Goal: Task Accomplishment & Management: Manage account settings

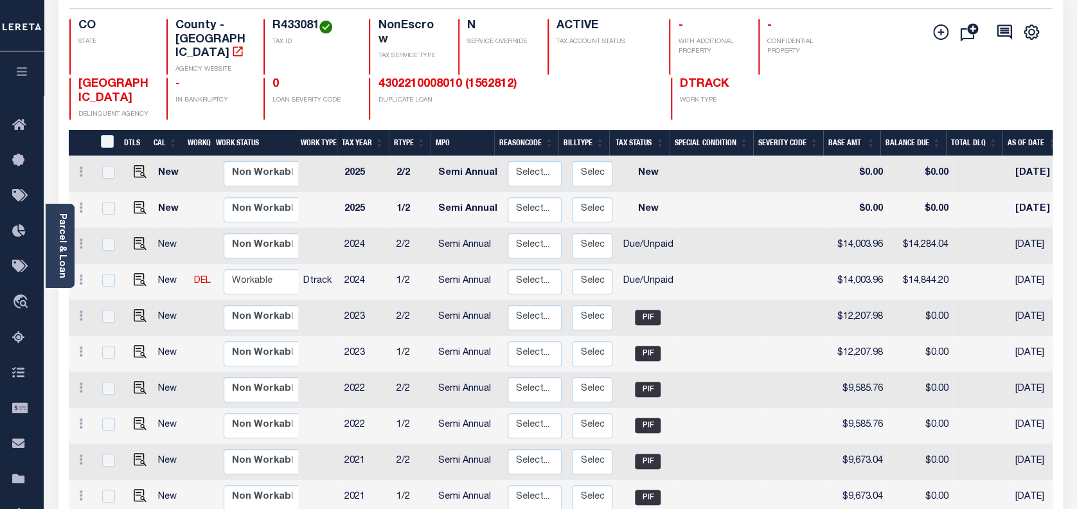
scroll to position [171, 0]
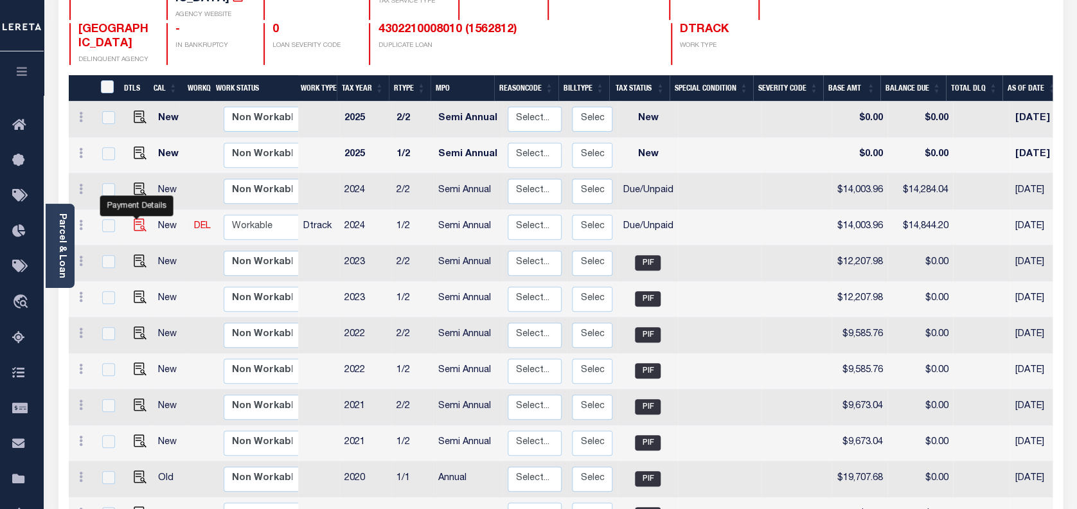
click at [137, 219] on img "" at bounding box center [140, 225] width 13 height 13
checkbox input "true"
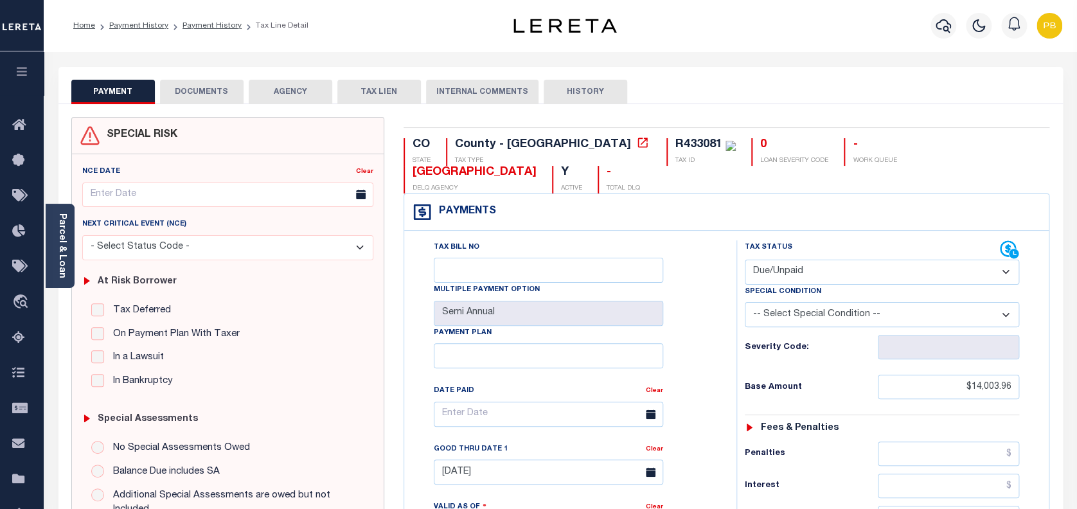
click at [870, 260] on select "- Select Status Code - Open Due/Unpaid Paid Incomplete No Tax Due Internal Refu…" at bounding box center [882, 272] width 275 height 25
select select "PYD"
click at [745, 260] on select "- Select Status Code - Open Due/Unpaid Paid Incomplete No Tax Due Internal Refu…" at bounding box center [882, 272] width 275 height 25
type input "[DATE]"
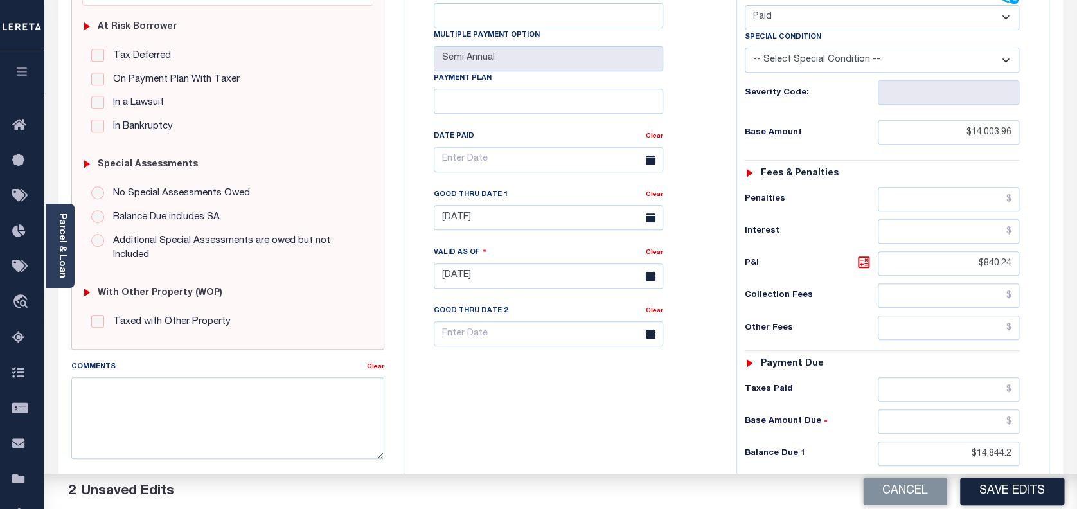
scroll to position [257, 0]
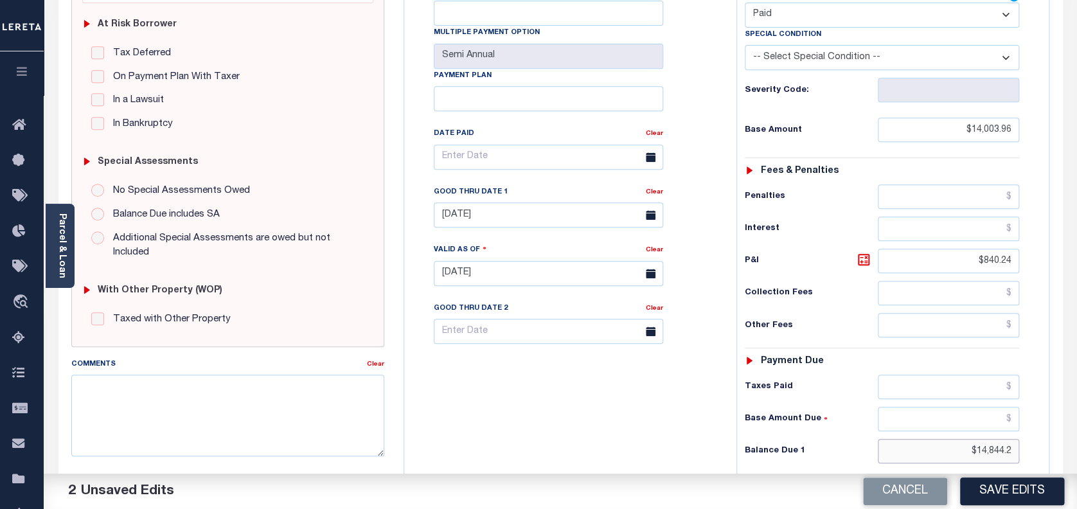
drag, startPoint x: 899, startPoint y: 406, endPoint x: 1008, endPoint y: 426, distance: 111.0
click at [896, 406] on div "Tax Status Status - Select Status Code -" at bounding box center [887, 267] width 300 height 568
click at [1021, 425] on div "Tax Status Status - Select Status Code -" at bounding box center [887, 267] width 300 height 568
click at [998, 439] on input "text" at bounding box center [949, 451] width 142 height 24
type input "$0.00"
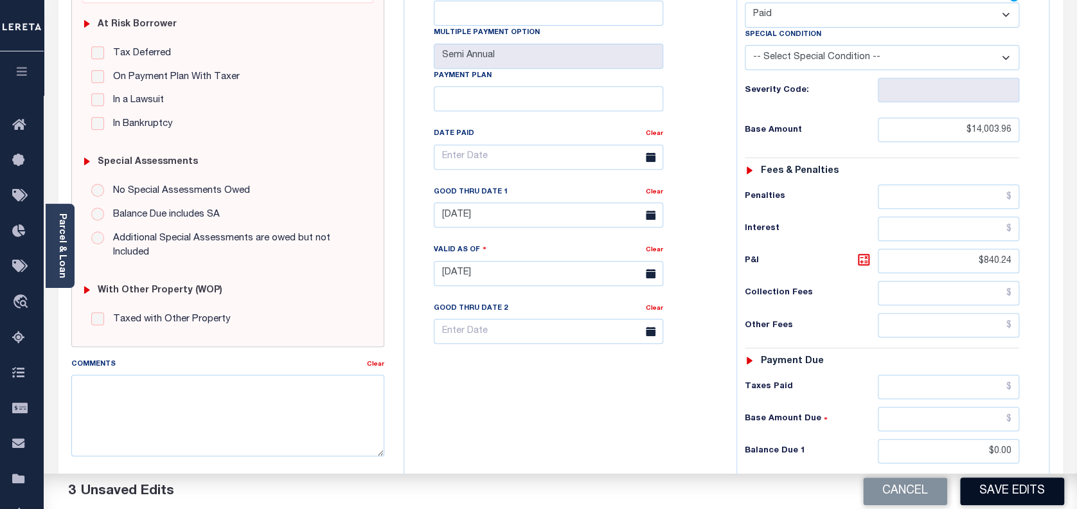
click at [1022, 491] on button "Save Edits" at bounding box center [1012, 492] width 104 height 28
checkbox input "false"
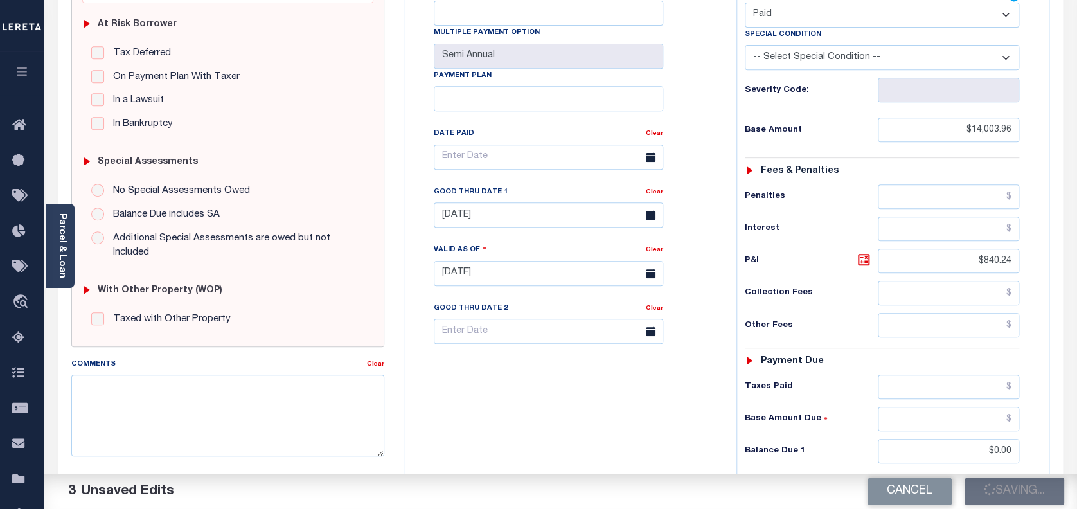
type input "$14,003.96"
type input "$840.24"
type input "$0"
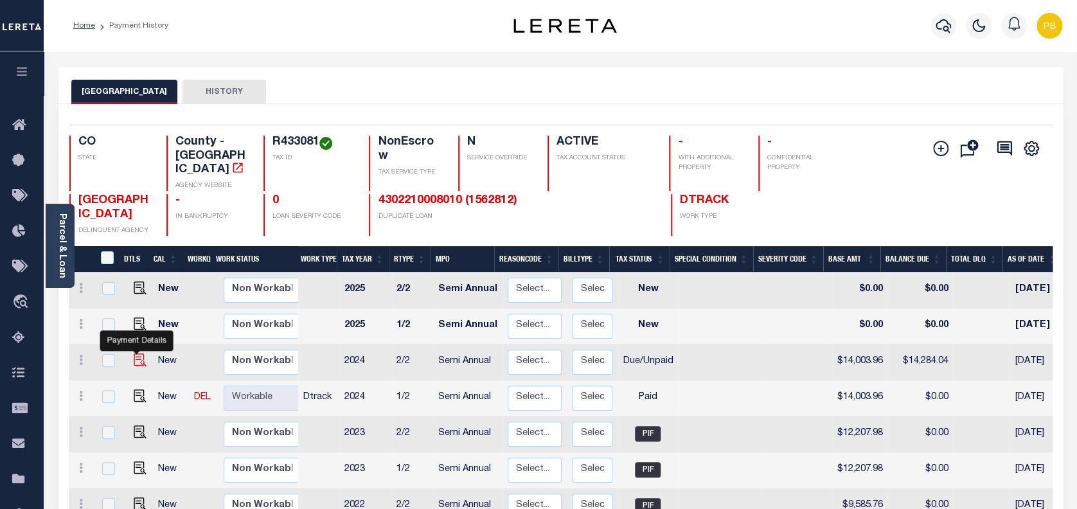
click at [134, 354] on img "" at bounding box center [140, 360] width 13 height 13
checkbox input "true"
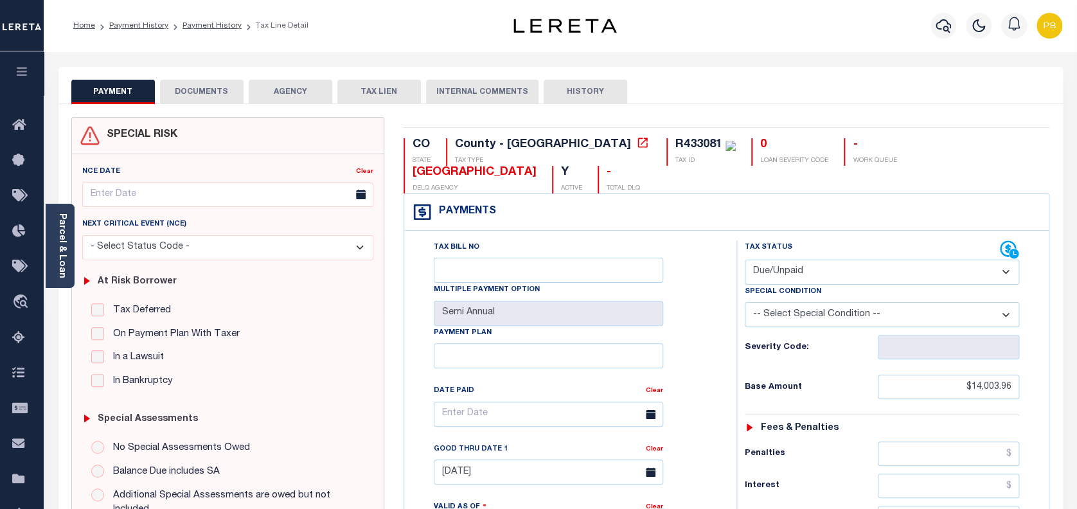
click at [874, 260] on select "- Select Status Code - Open Due/Unpaid Paid Incomplete No Tax Due Internal Refu…" at bounding box center [882, 272] width 275 height 25
select select "PYD"
click at [745, 260] on select "- Select Status Code - Open Due/Unpaid Paid Incomplete No Tax Due Internal Refu…" at bounding box center [882, 272] width 275 height 25
type input "[DATE]"
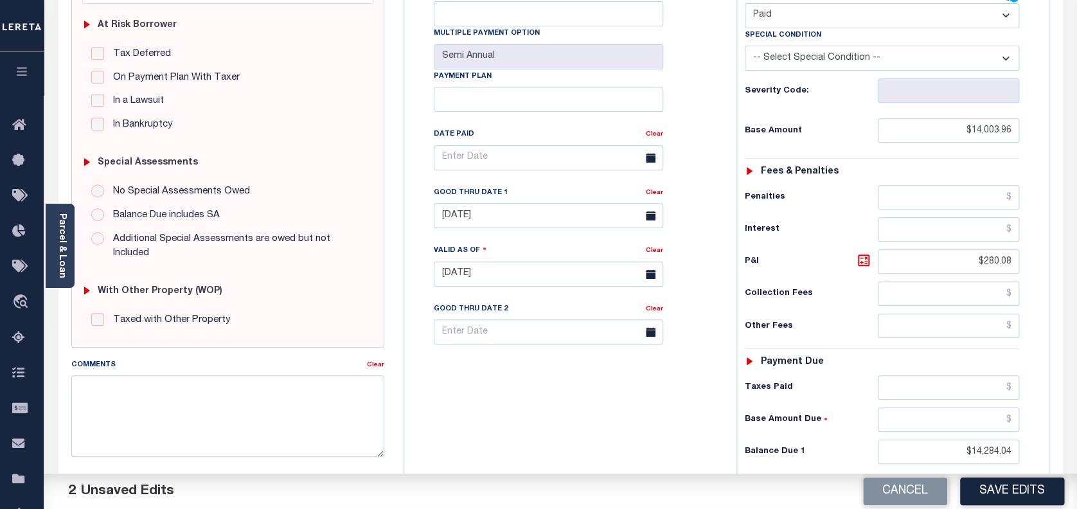
scroll to position [257, 0]
drag, startPoint x: 1011, startPoint y: 421, endPoint x: 906, endPoint y: 422, distance: 104.8
click at [906, 439] on input "text" at bounding box center [949, 451] width 142 height 24
type input "$0.00"
click at [1029, 489] on button "Save Edits" at bounding box center [1012, 492] width 104 height 28
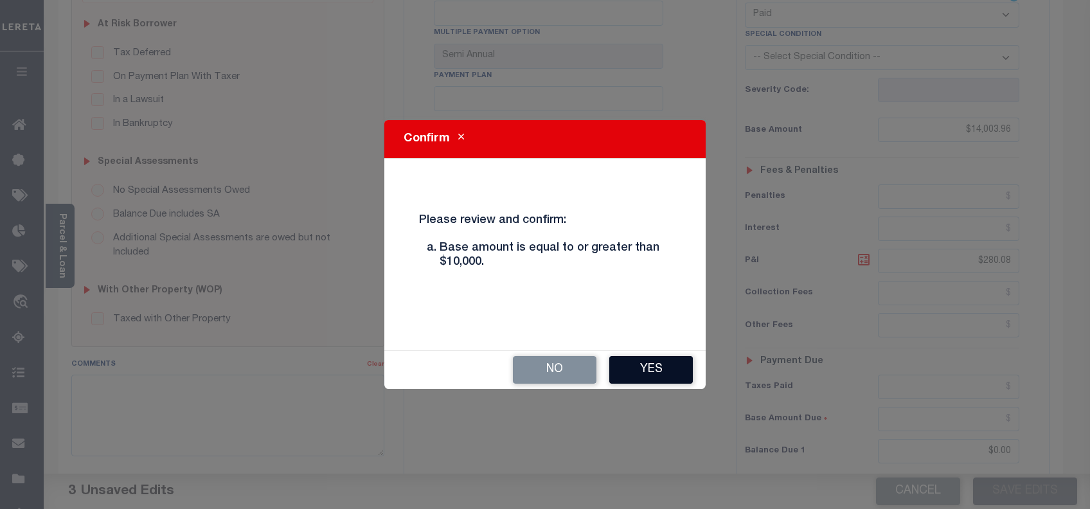
click at [689, 372] on button "Yes" at bounding box center [651, 370] width 84 height 28
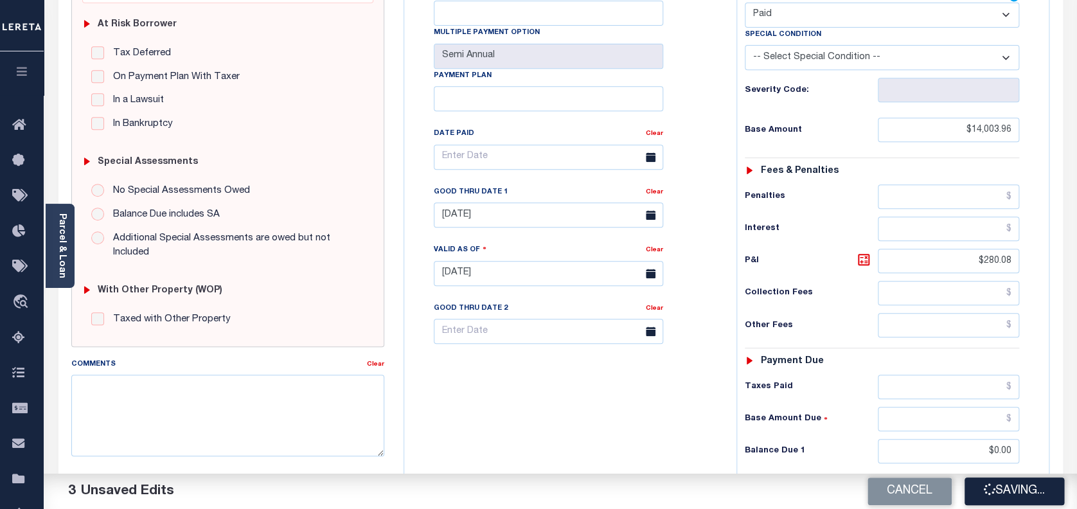
checkbox input "false"
type input "$14,003.96"
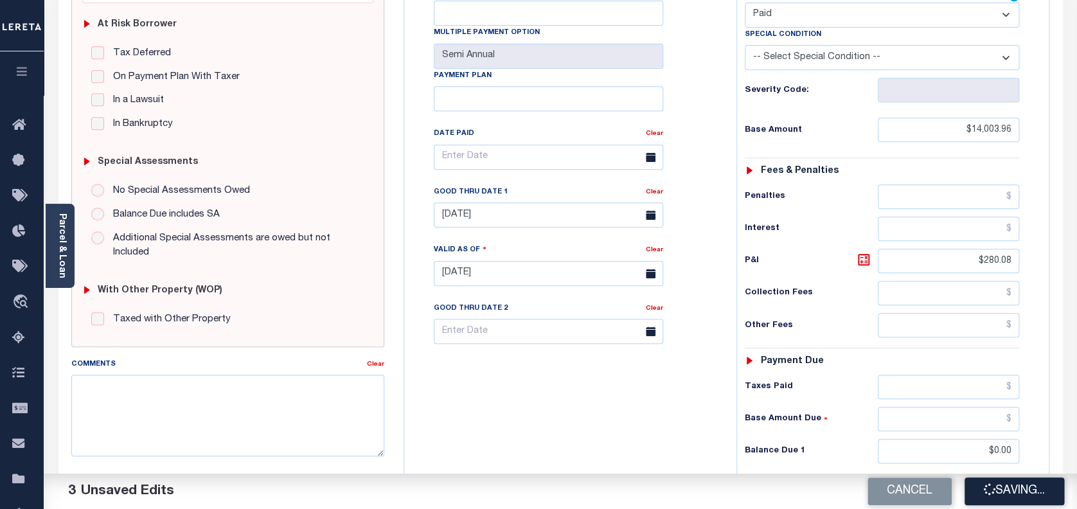
type input "$280.08"
type input "$0"
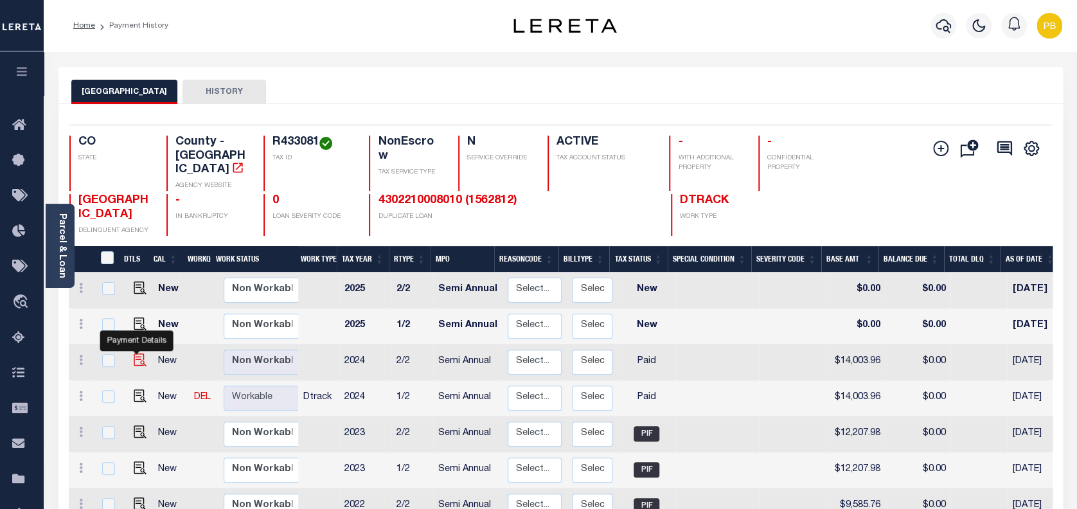
click at [138, 354] on img "" at bounding box center [140, 360] width 13 height 13
checkbox input "true"
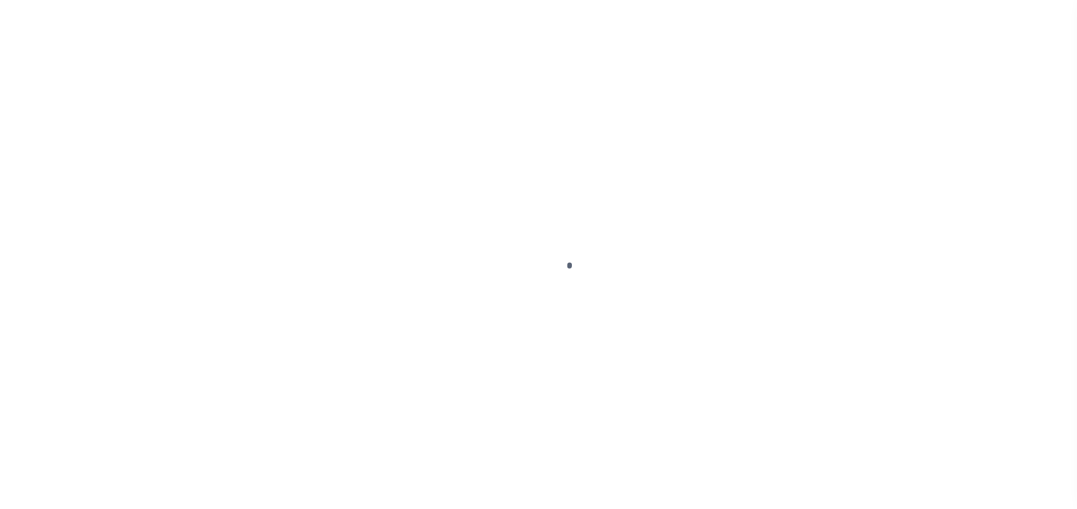
select select "PYD"
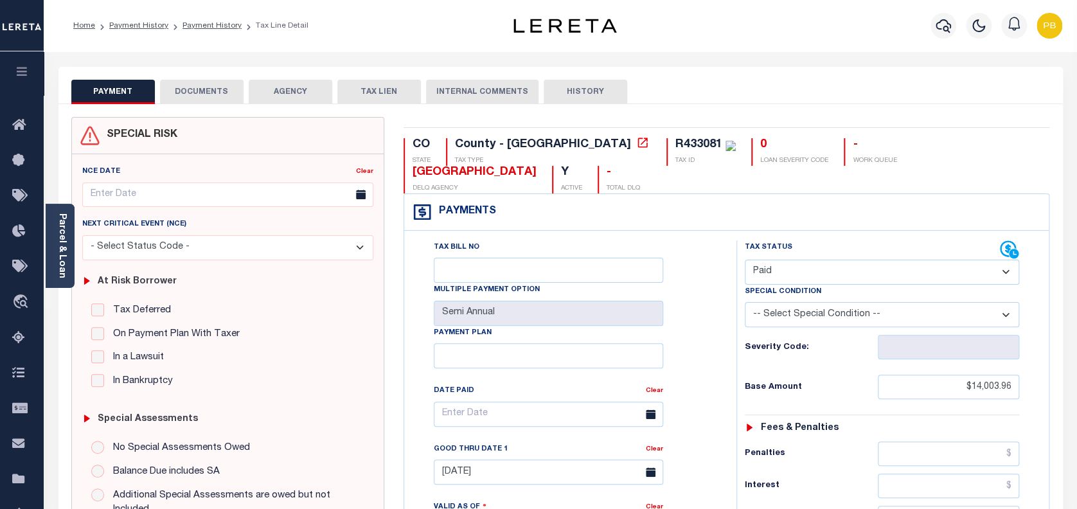
click at [208, 94] on button "DOCUMENTS" at bounding box center [202, 92] width 84 height 24
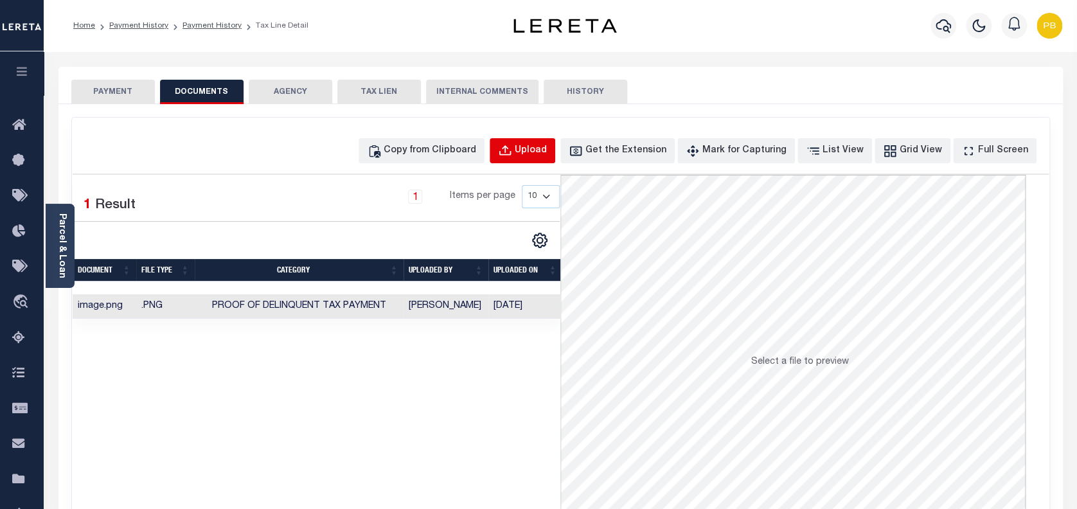
click at [547, 154] on div "Upload" at bounding box center [531, 151] width 32 height 14
select select "POP"
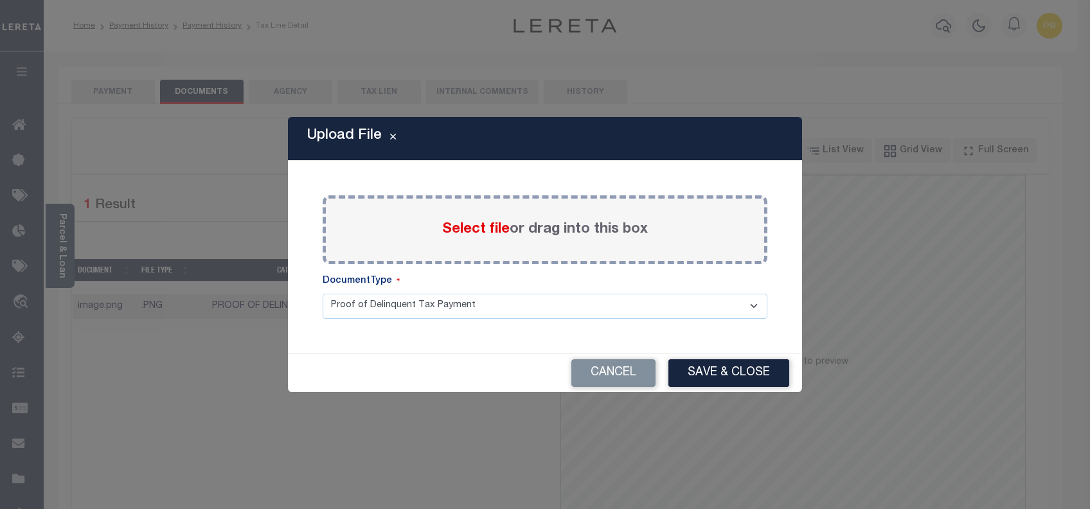
click at [480, 231] on span "Select file" at bounding box center [476, 229] width 68 height 14
click at [0, 0] on input "Select file or drag into this box" at bounding box center [0, 0] width 0 height 0
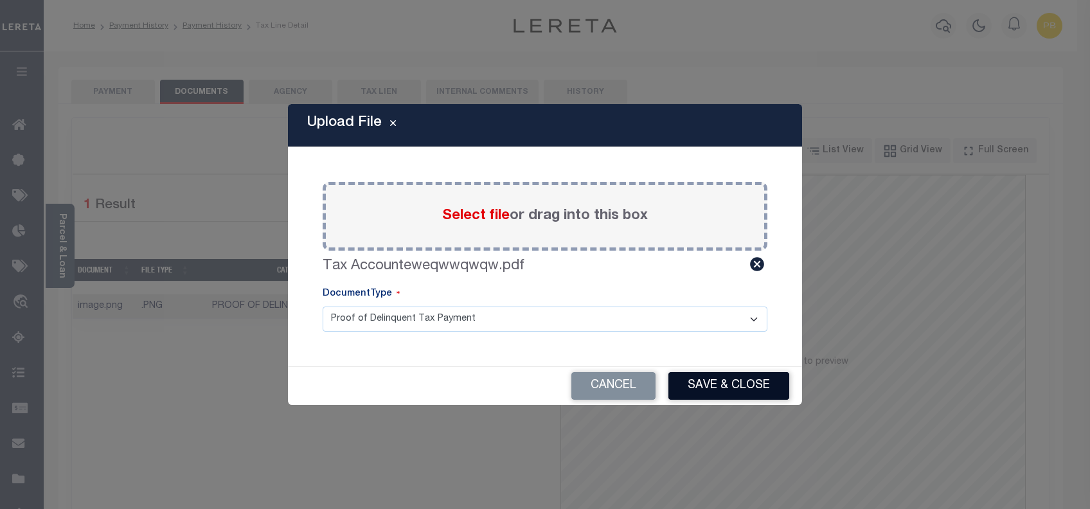
click at [754, 394] on button "Save & Close" at bounding box center [729, 386] width 121 height 28
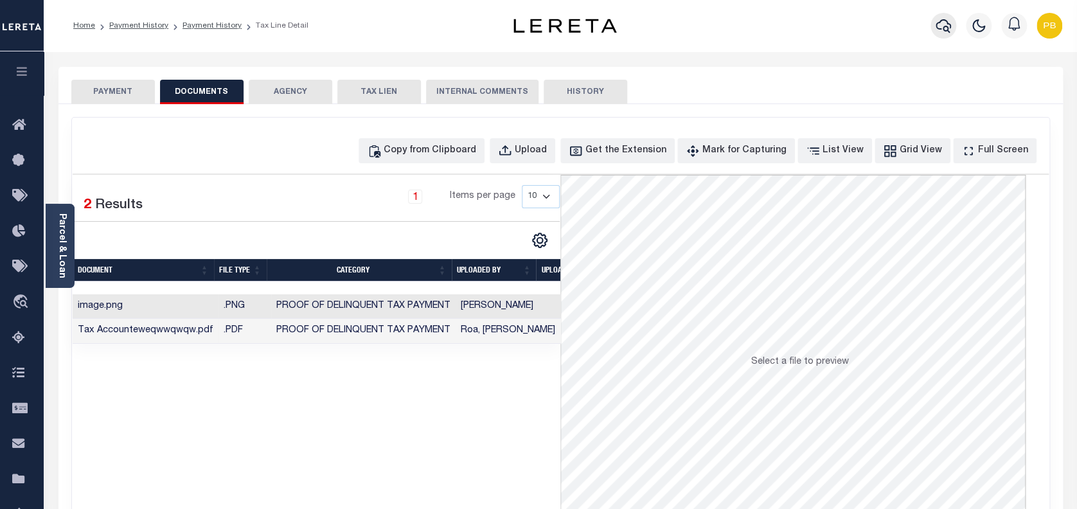
click at [943, 28] on icon "button" at bounding box center [943, 26] width 15 height 14
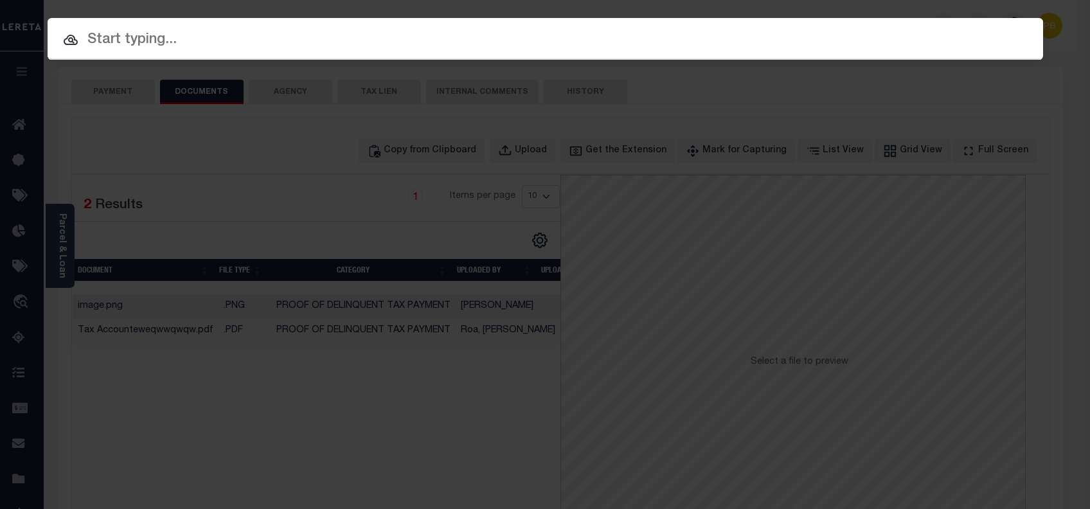
paste input "4301210007743"
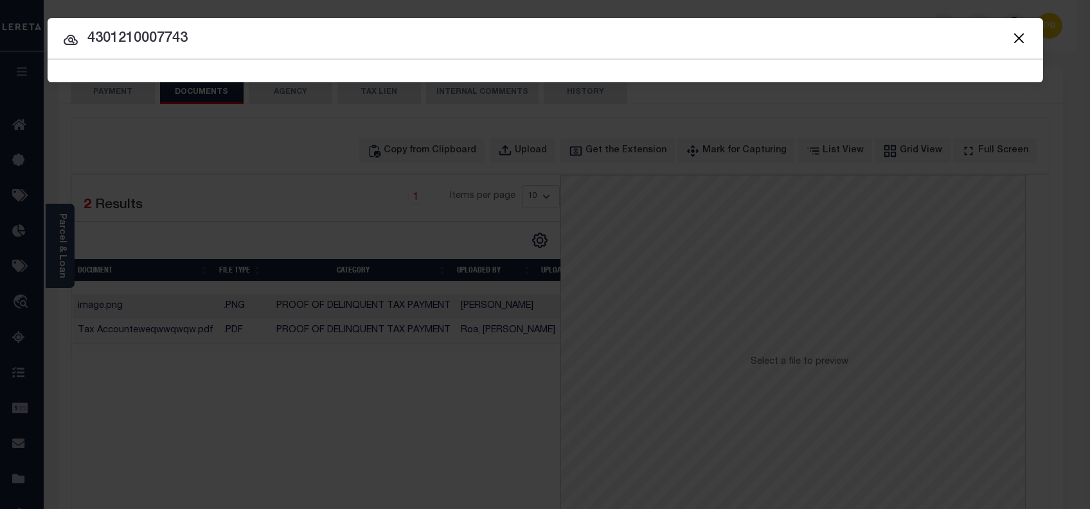
type input "4301210007743"
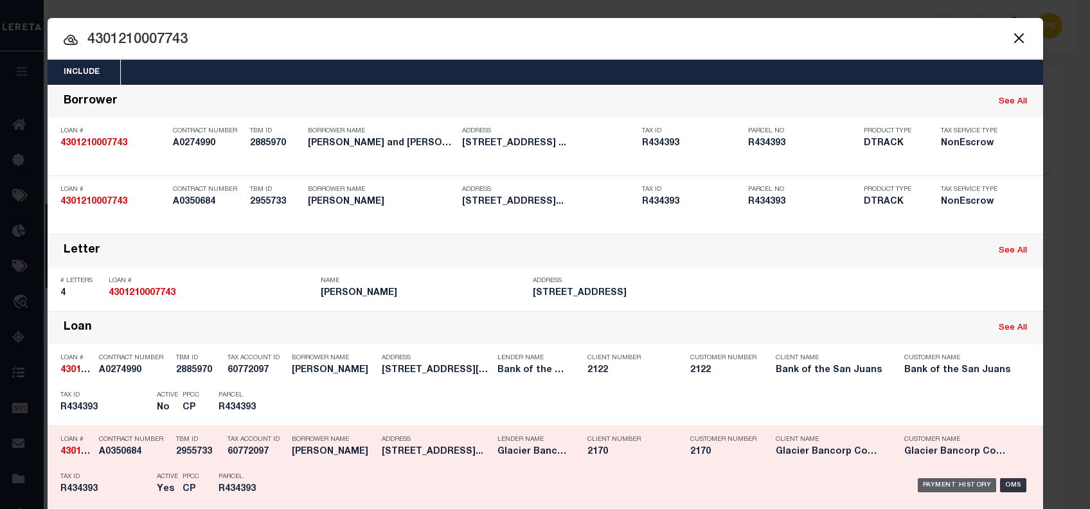
click at [943, 345] on div "Loan # 4301210007743 Contract Number A0274990 TBM ID 2885970 Tax Account ID 607…" at bounding box center [546, 385] width 996 height 81
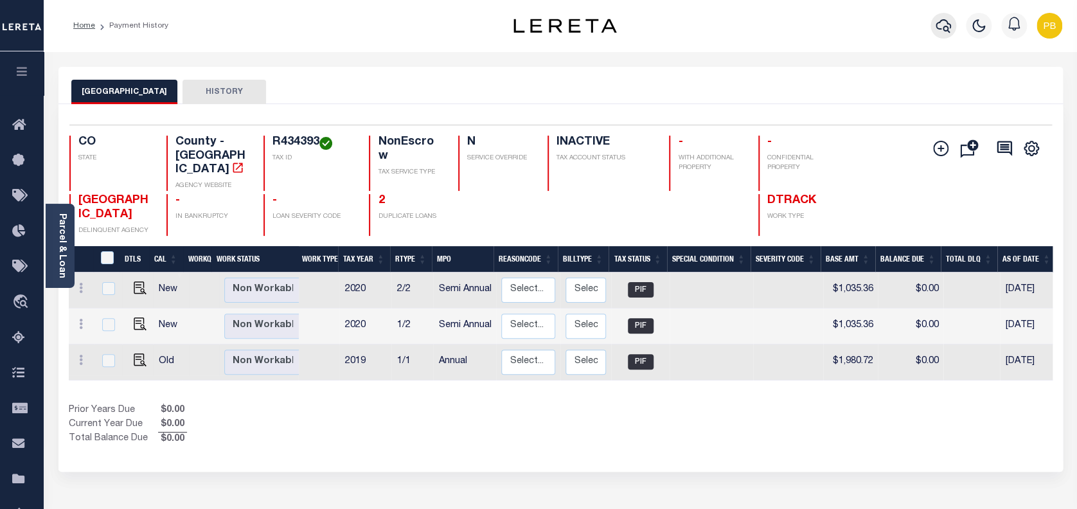
click at [941, 24] on icon "button" at bounding box center [943, 25] width 15 height 15
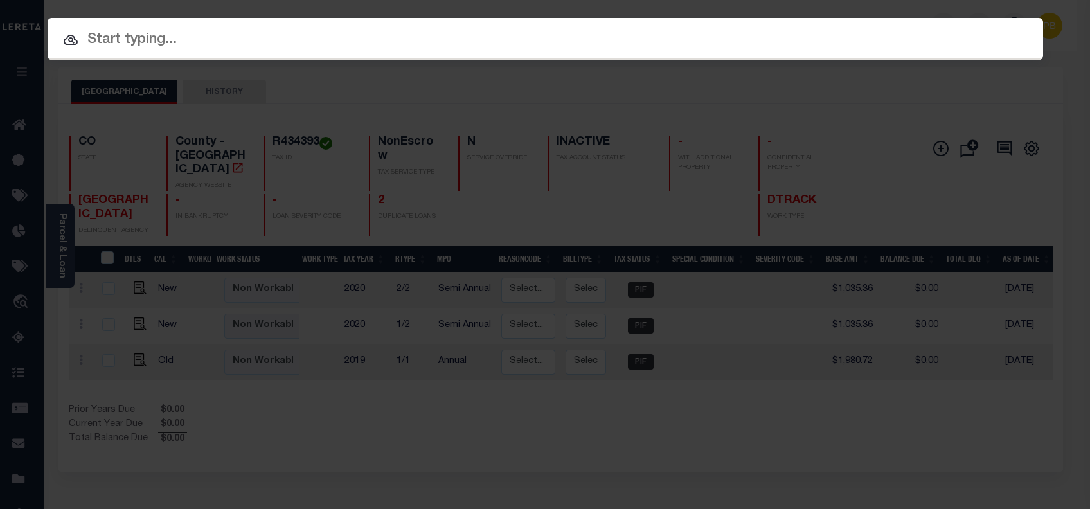
paste input "4301210007743"
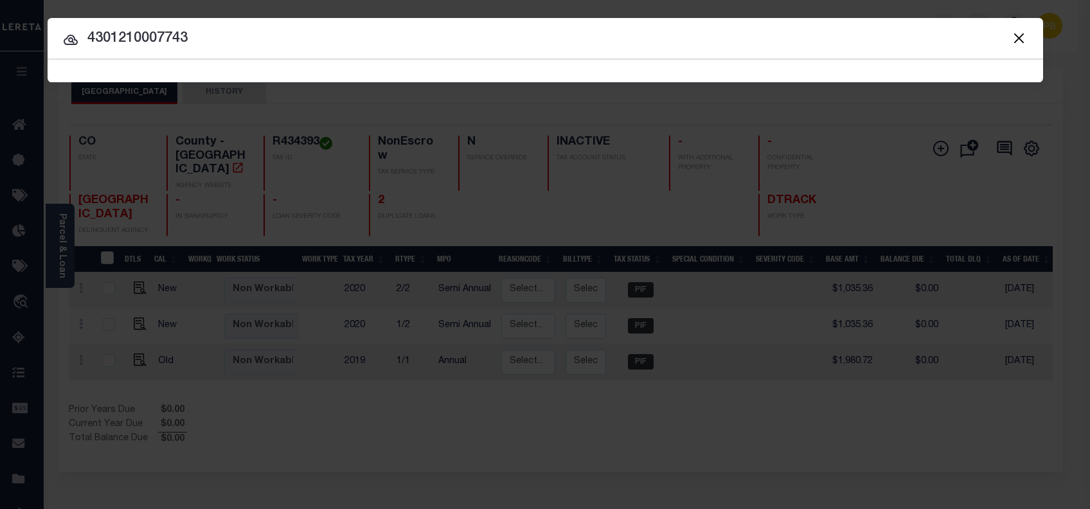
type input "4301210007743"
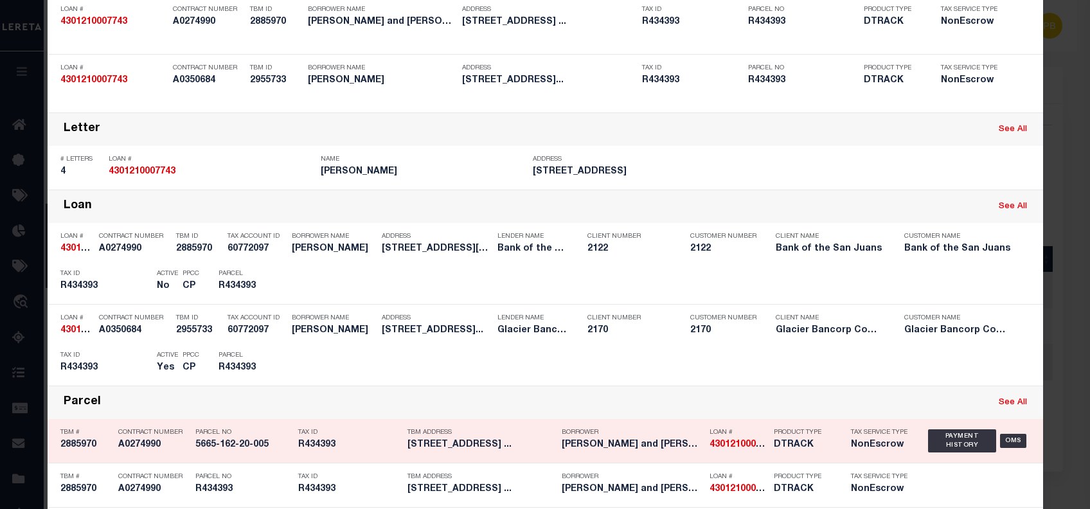
scroll to position [171, 0]
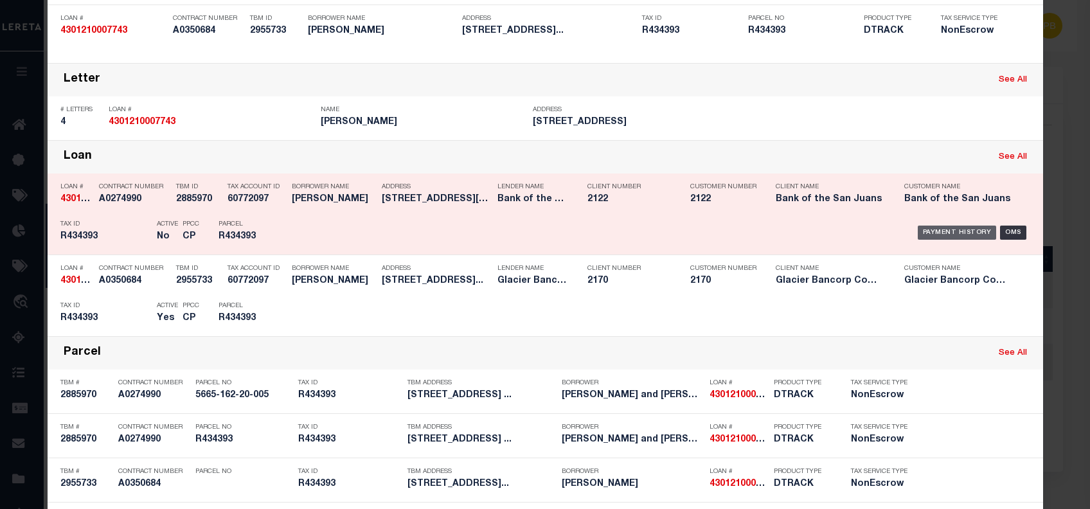
click at [941, 229] on div "Payment History" at bounding box center [957, 233] width 79 height 14
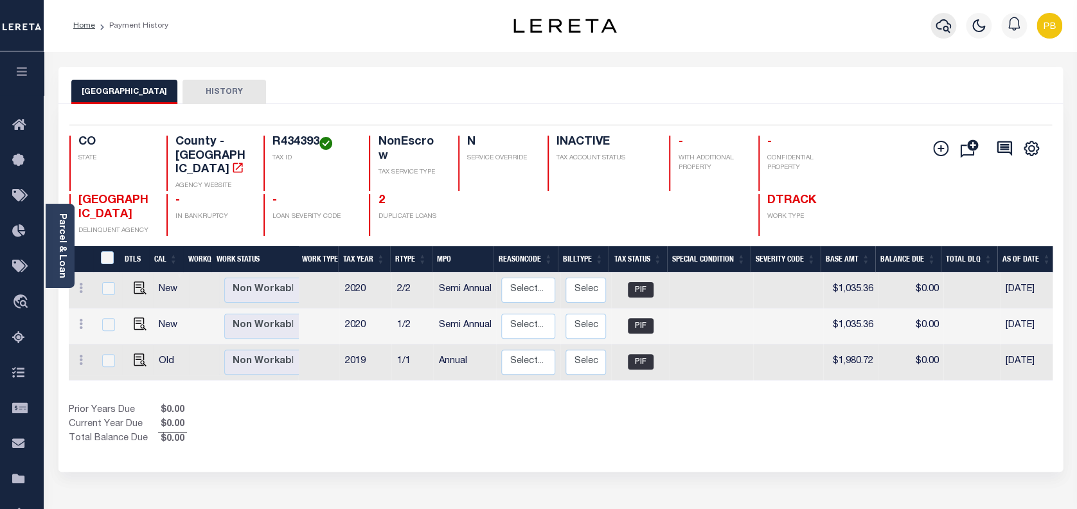
click at [950, 29] on icon "button" at bounding box center [943, 25] width 15 height 15
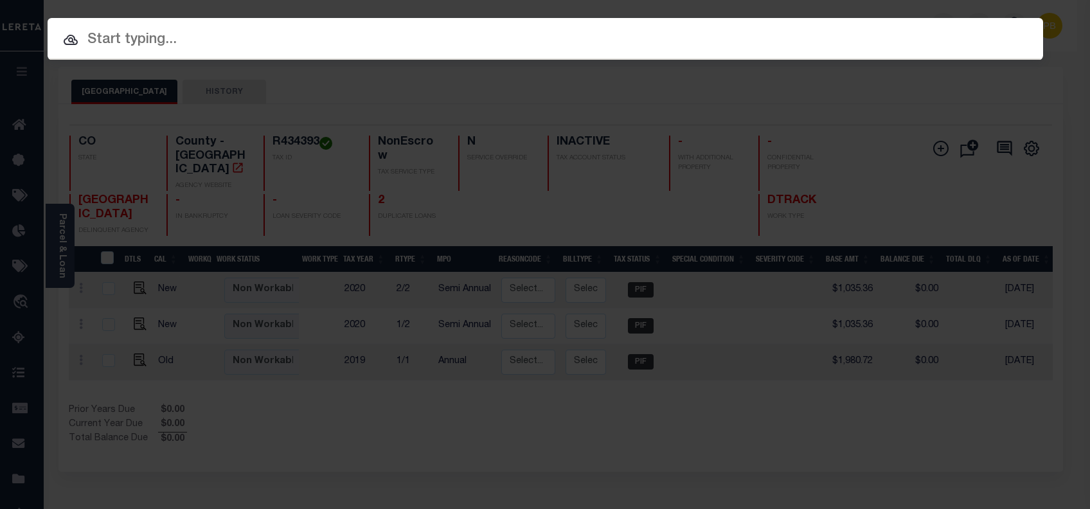
paste input "4311220010236"
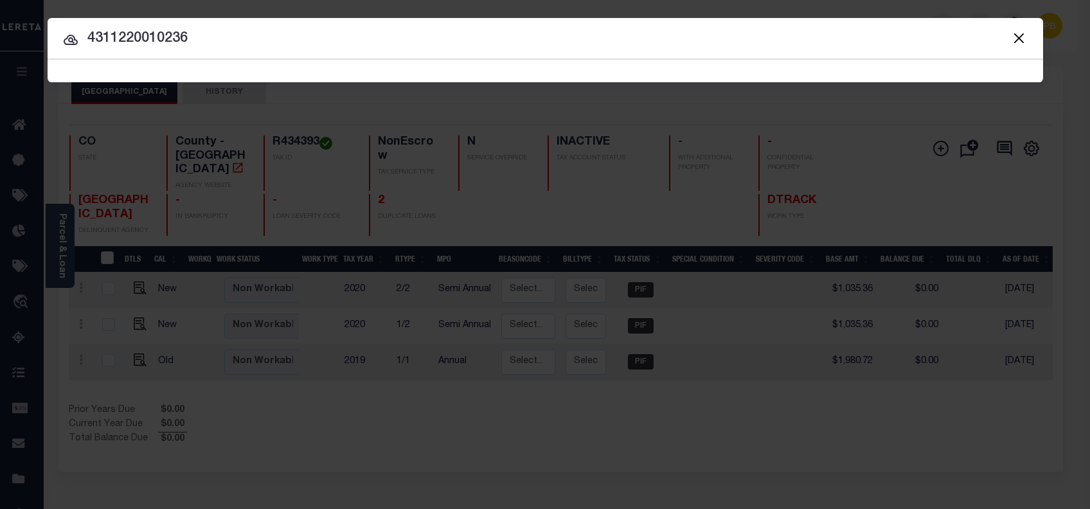
type input "4311220010236"
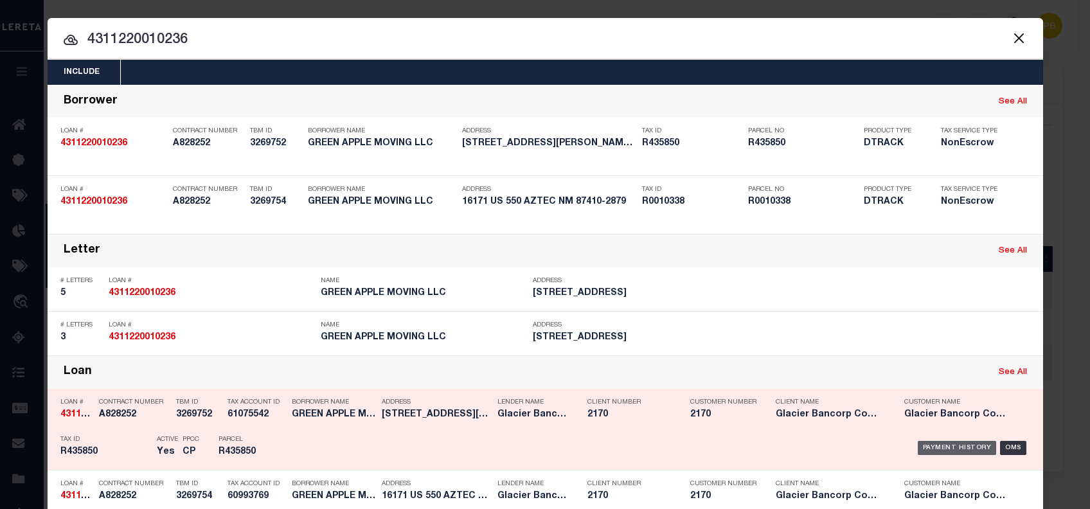
click at [951, 447] on div "Payment History" at bounding box center [957, 448] width 79 height 14
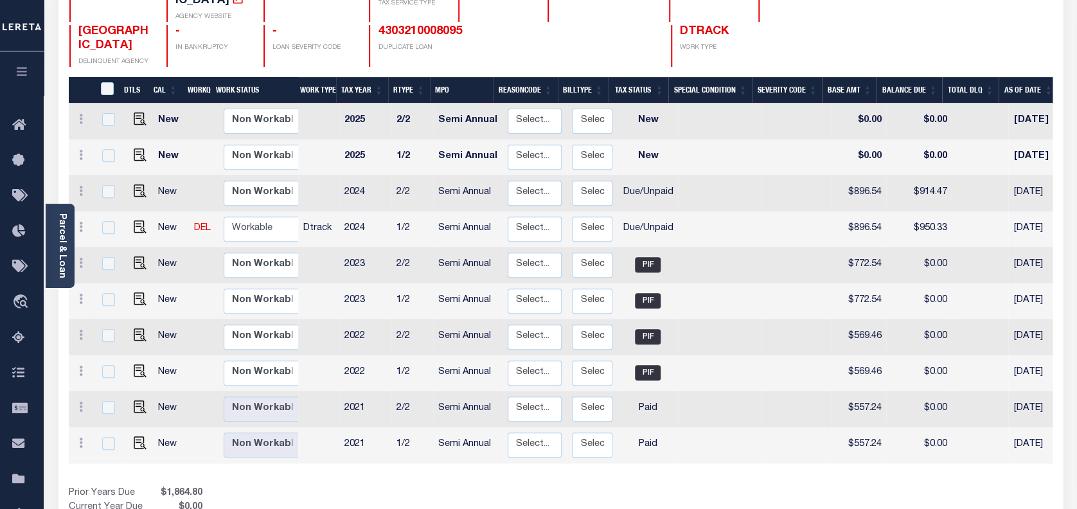
scroll to position [171, 0]
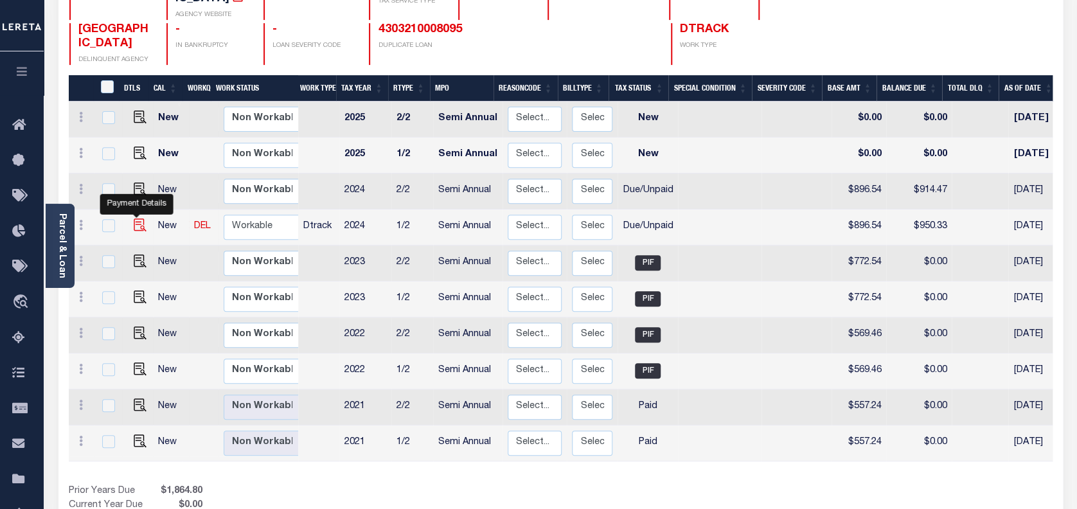
click at [138, 219] on img "" at bounding box center [140, 225] width 13 height 13
checkbox input "true"
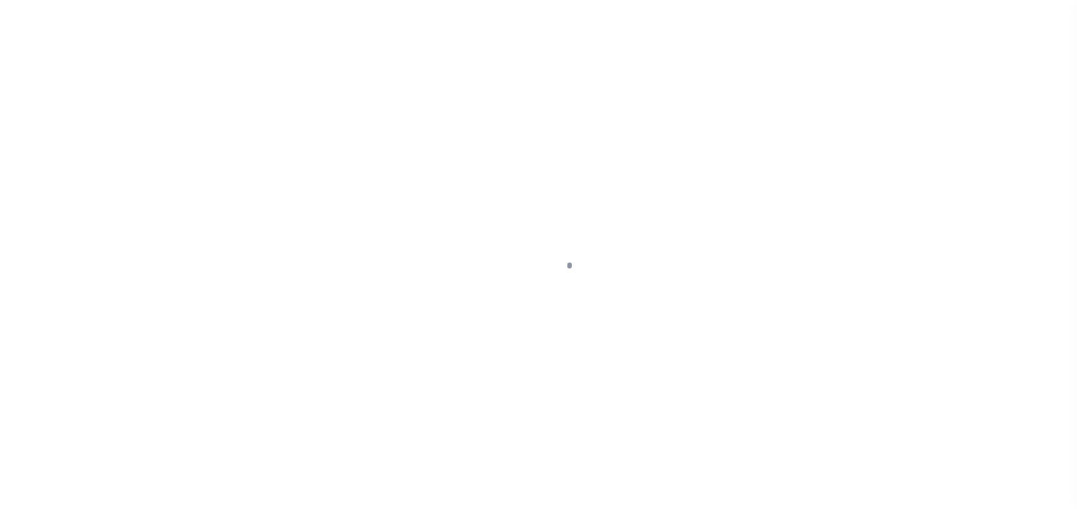
select select "DUE"
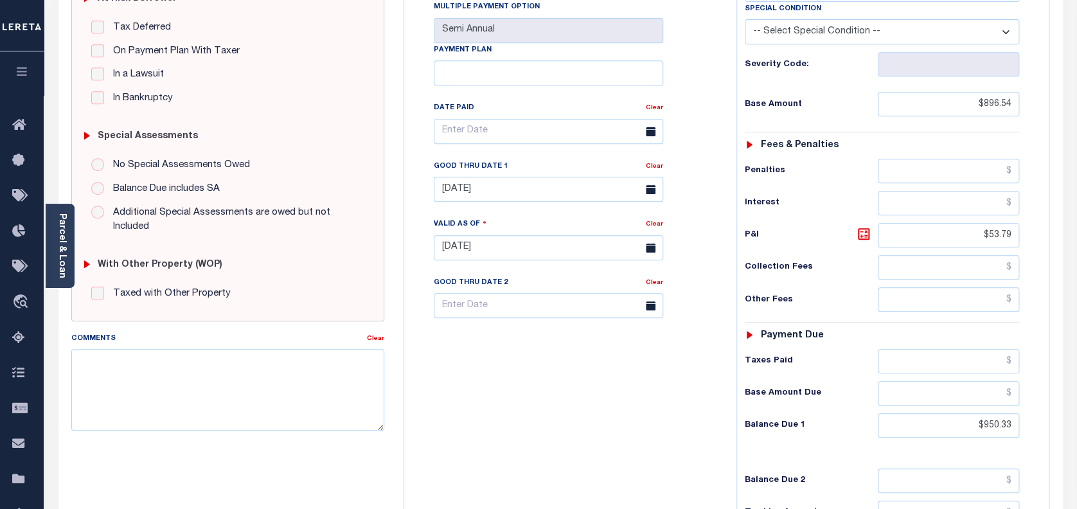
scroll to position [343, 0]
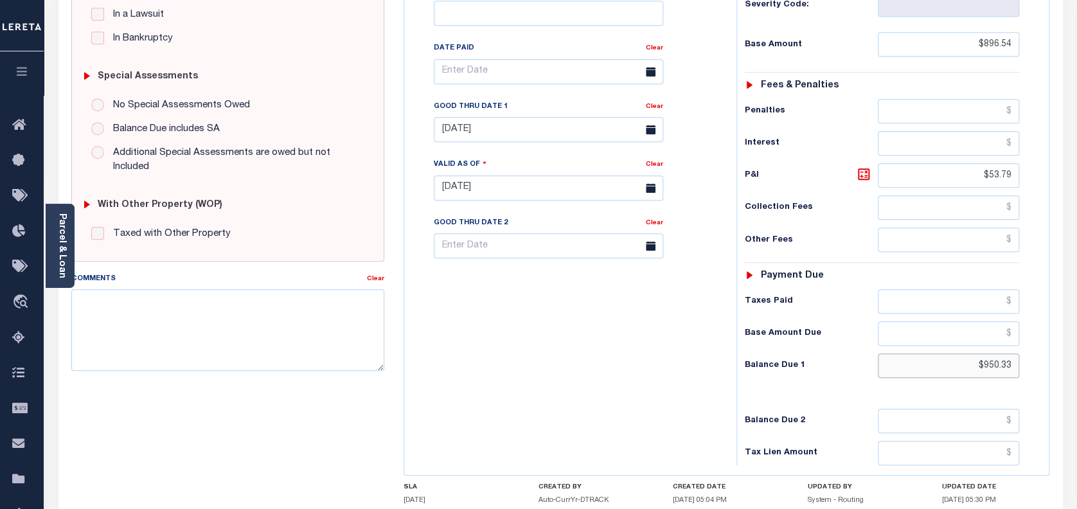
drag, startPoint x: 1012, startPoint y: 340, endPoint x: 931, endPoint y: 336, distance: 81.1
click at [931, 354] on input "$950.33" at bounding box center [949, 366] width 142 height 24
paste input "941.36"
type input "$941.36"
type input "09/29/2025"
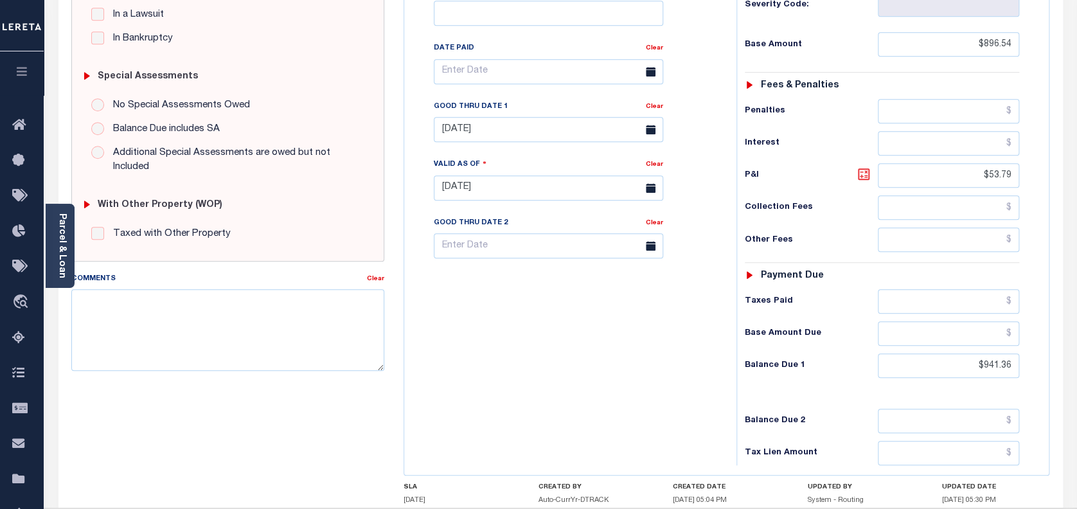
click at [861, 170] on icon at bounding box center [864, 174] width 8 height 8
type input "$44.82"
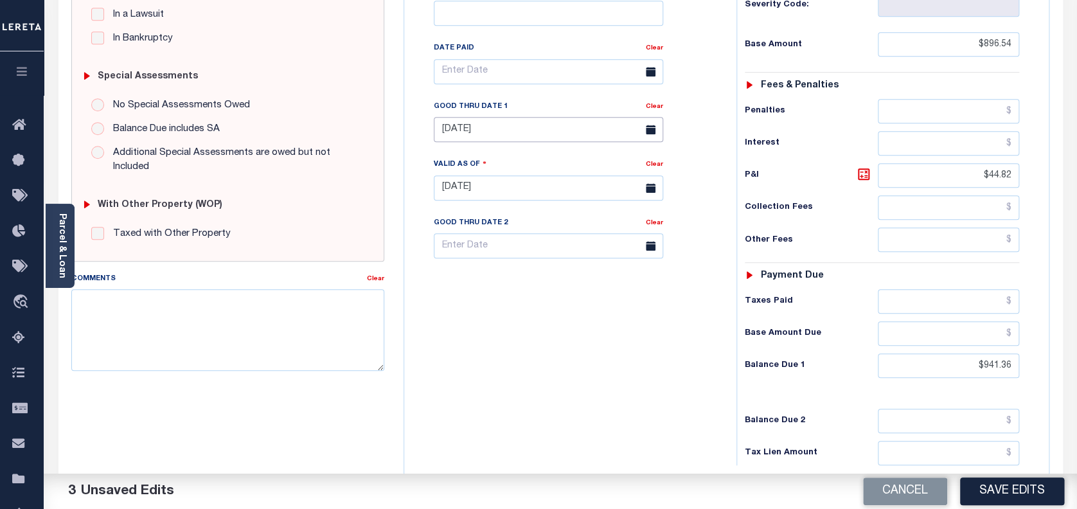
click at [502, 117] on input "08/31/2025" at bounding box center [549, 129] width 230 height 25
click at [509, 279] on span "30" at bounding box center [504, 278] width 25 height 25
type input "[DATE]"
click at [1037, 496] on button "Save Edits" at bounding box center [1012, 492] width 104 height 28
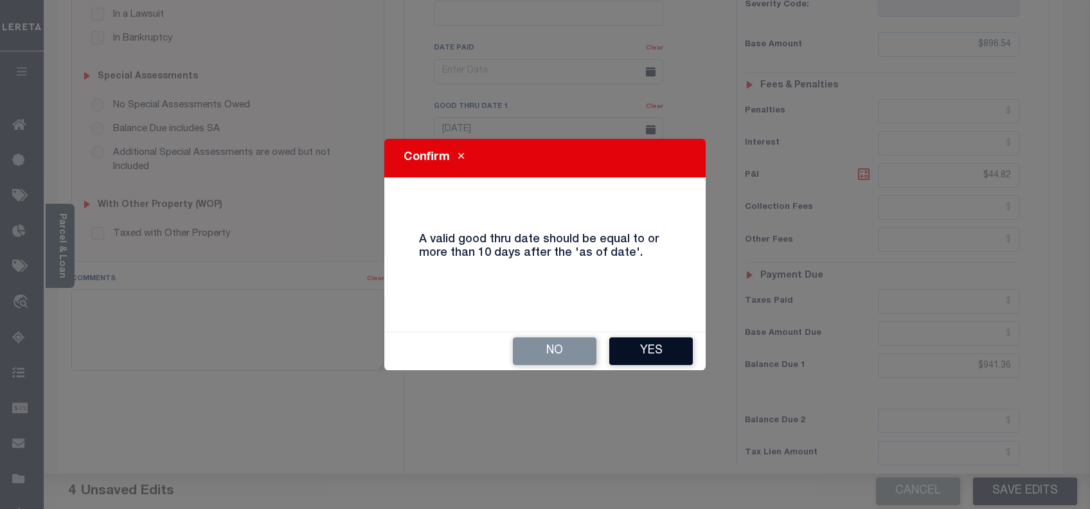
click at [651, 355] on button "Yes" at bounding box center [651, 352] width 84 height 28
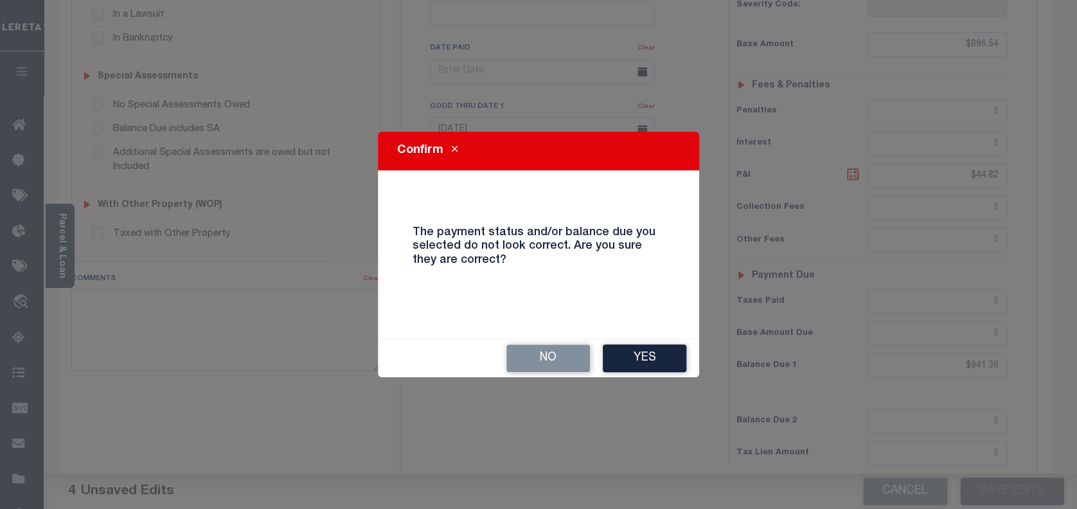
click at [651, 355] on button "Yes" at bounding box center [645, 359] width 84 height 28
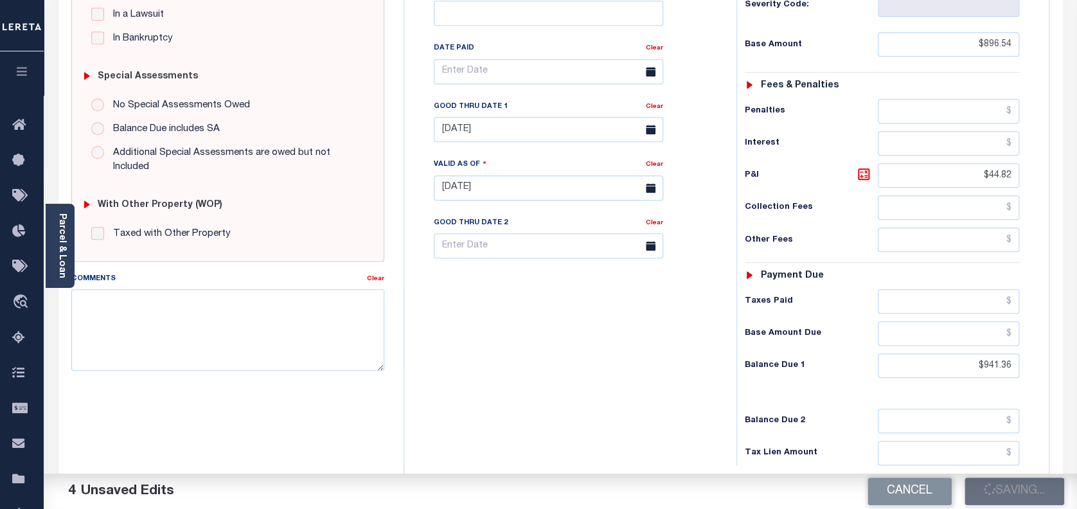
checkbox input "false"
type input "$896.54"
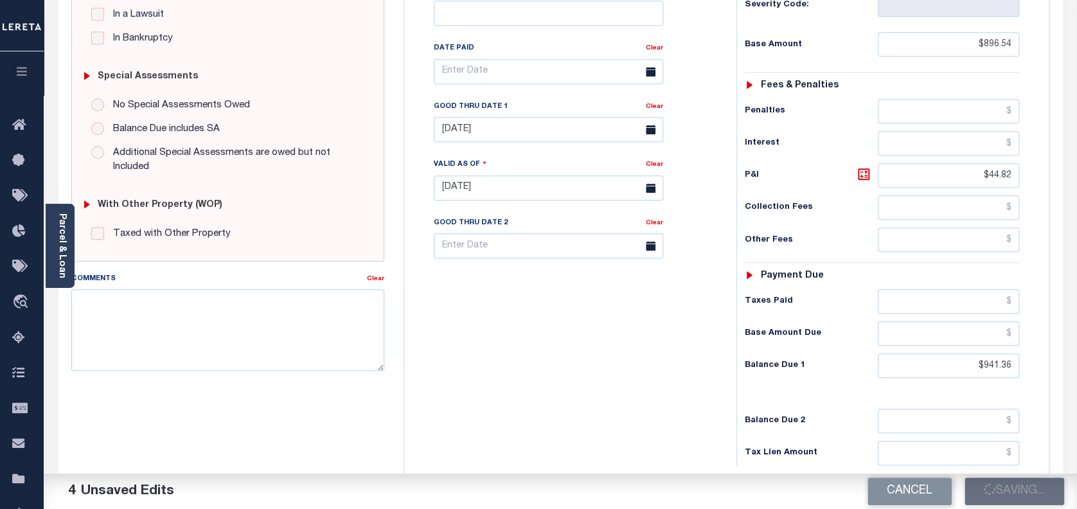
type input "$44.82"
type input "$941.36"
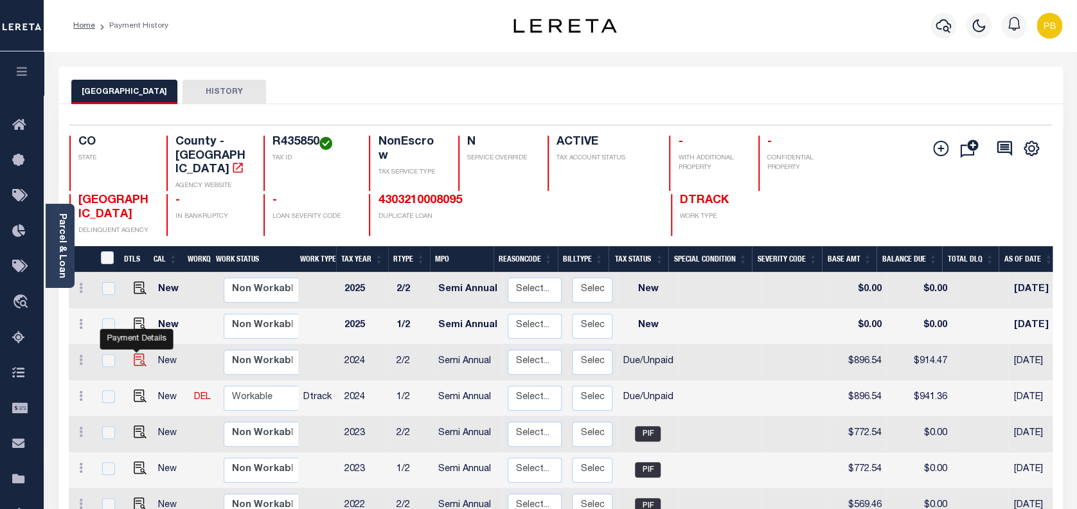
click at [138, 354] on img "" at bounding box center [140, 360] width 13 height 13
checkbox input "true"
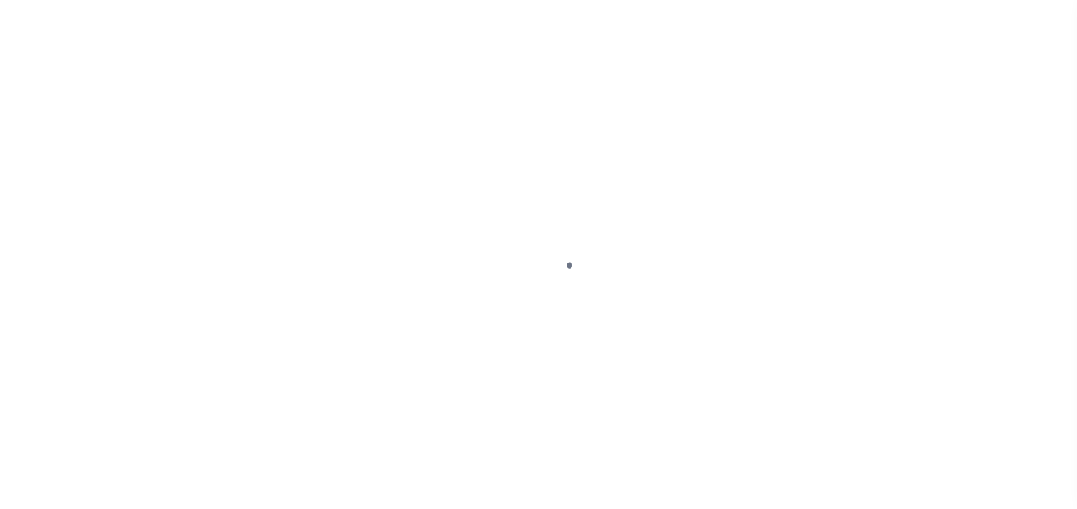
select select "DUE"
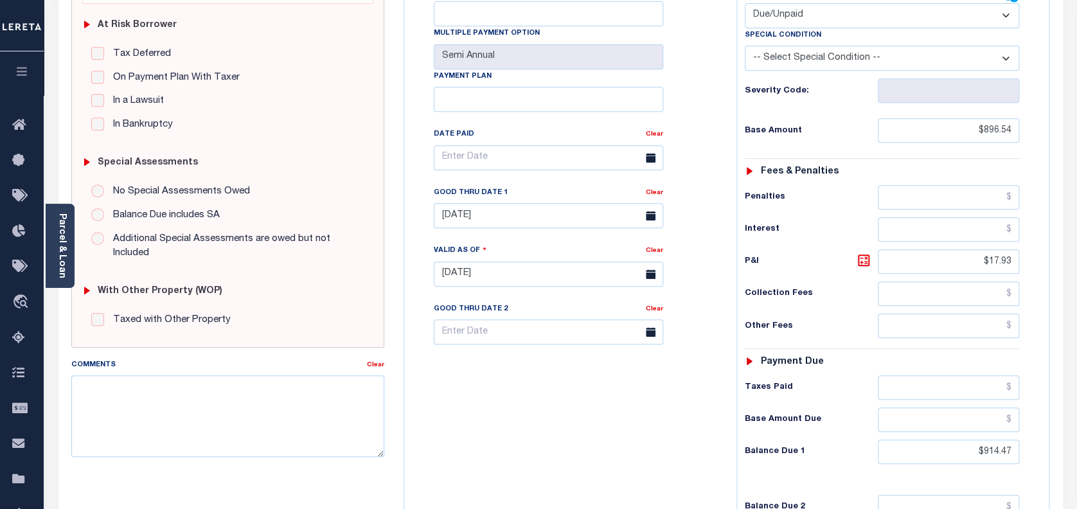
scroll to position [257, 0]
drag, startPoint x: 1011, startPoint y: 427, endPoint x: 915, endPoint y: 421, distance: 96.0
click at [915, 439] on input "$914.47" at bounding box center [949, 451] width 142 height 24
paste input "941.36"
type input "$941.36"
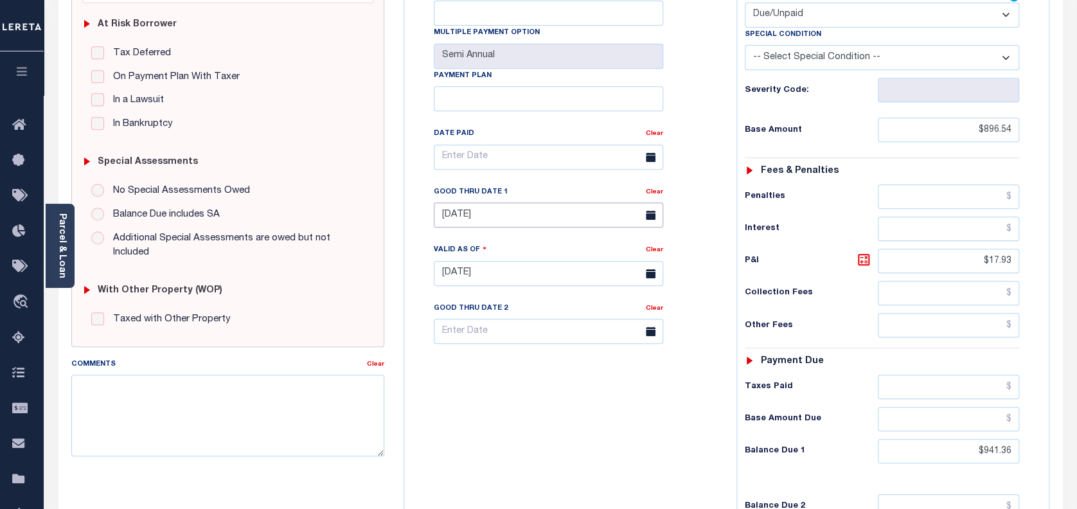
type input "[DATE]"
click at [500, 203] on input "08/31/2025" at bounding box center [549, 215] width 230 height 25
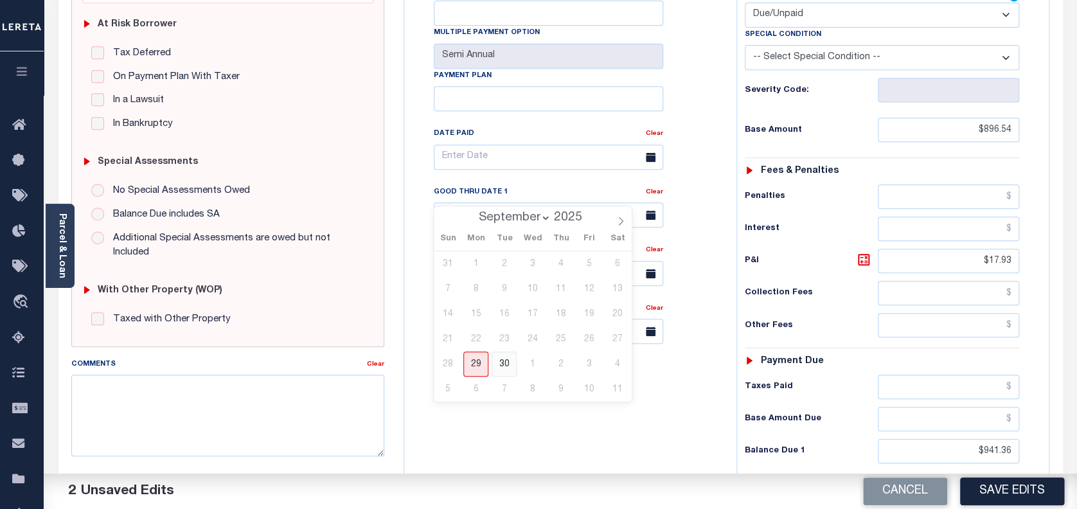
click at [502, 365] on span "30" at bounding box center [504, 364] width 25 height 25
type input "[DATE]"
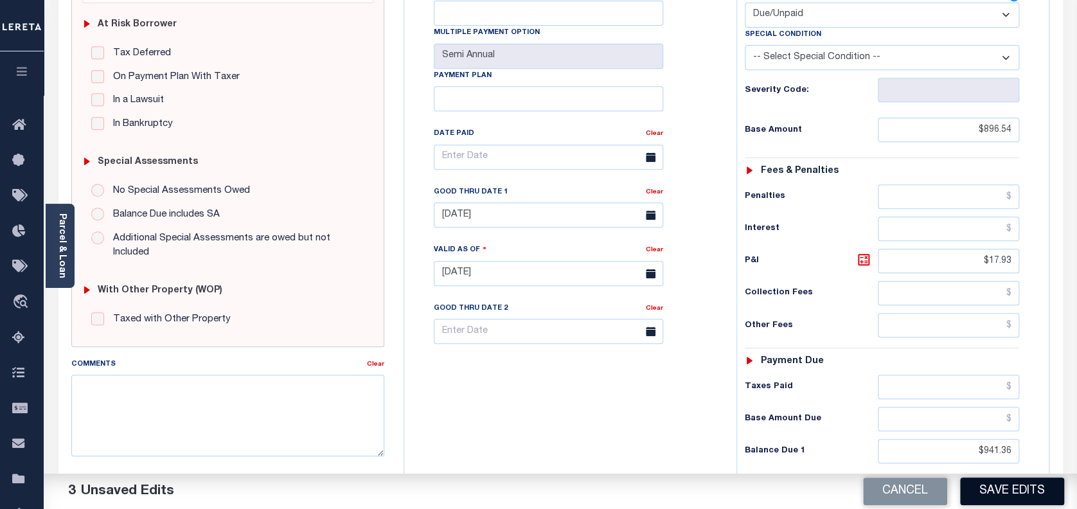
click at [1017, 495] on button "Save Edits" at bounding box center [1012, 492] width 104 height 28
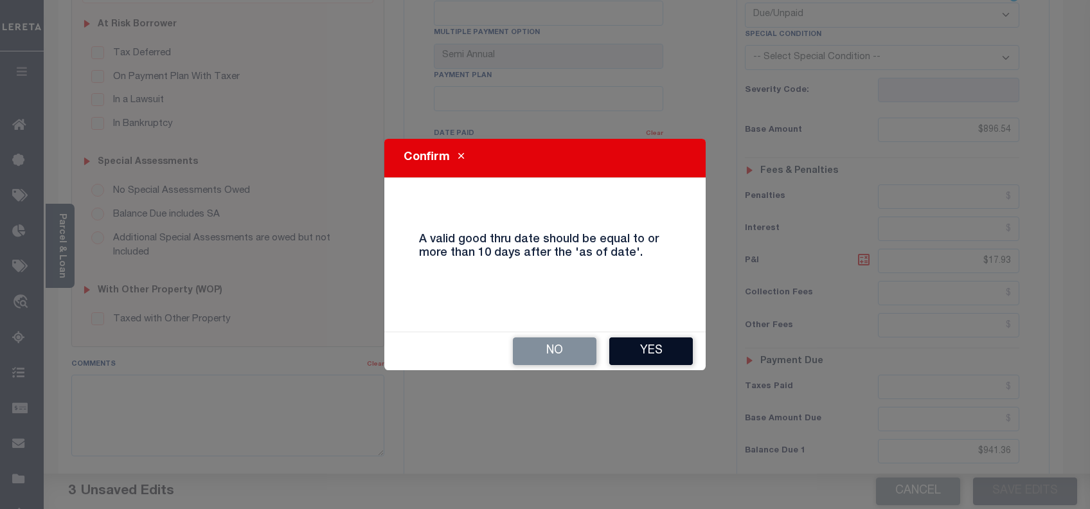
click at [639, 350] on button "Yes" at bounding box center [651, 352] width 84 height 28
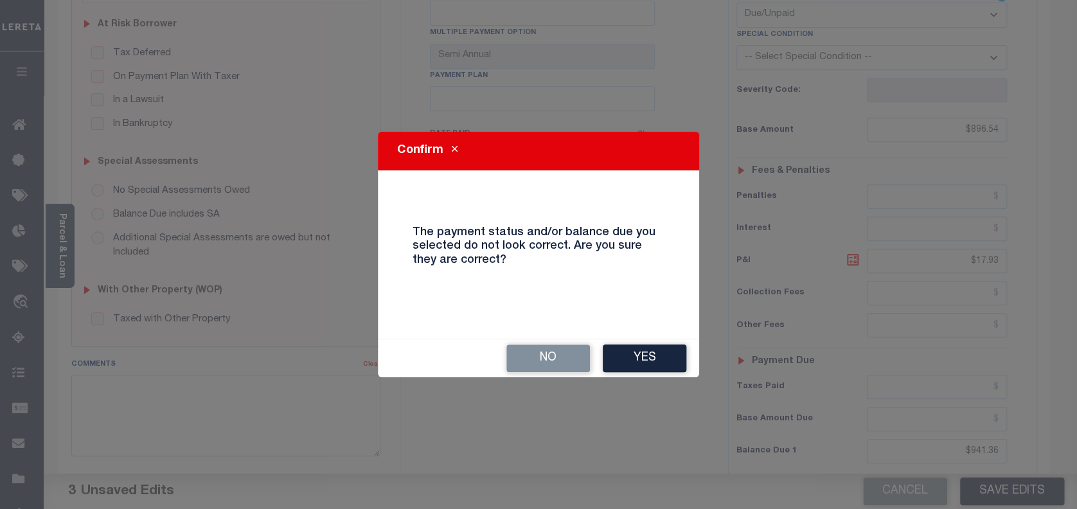
click at [639, 350] on button "Yes" at bounding box center [645, 359] width 84 height 28
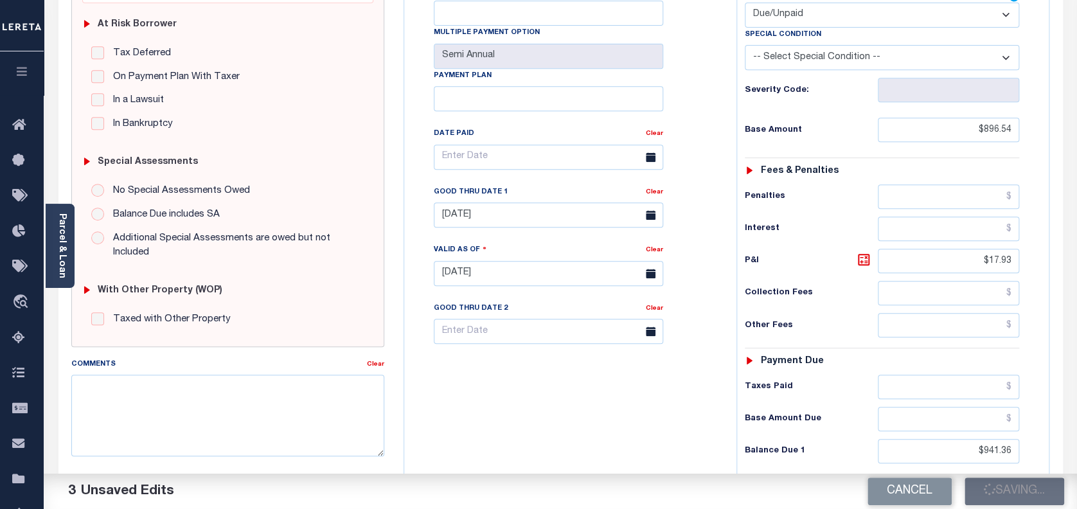
checkbox input "false"
type input "$896.54"
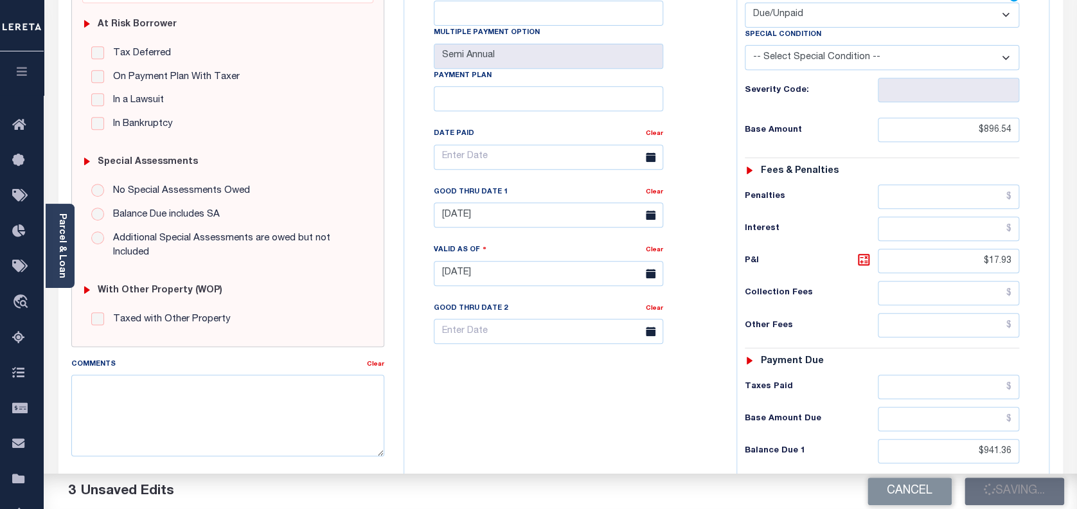
type input "$17.93"
type input "$941.36"
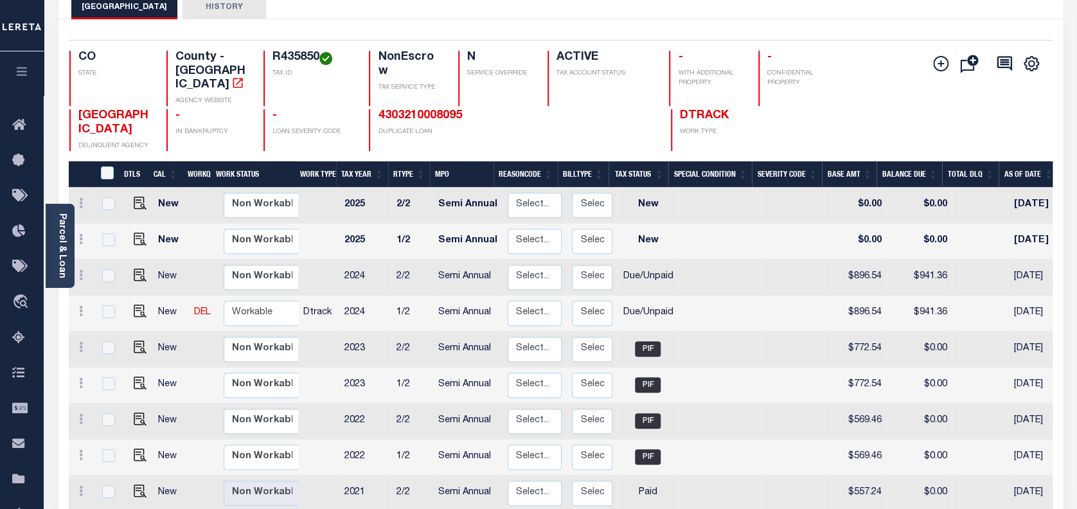
scroll to position [86, 0]
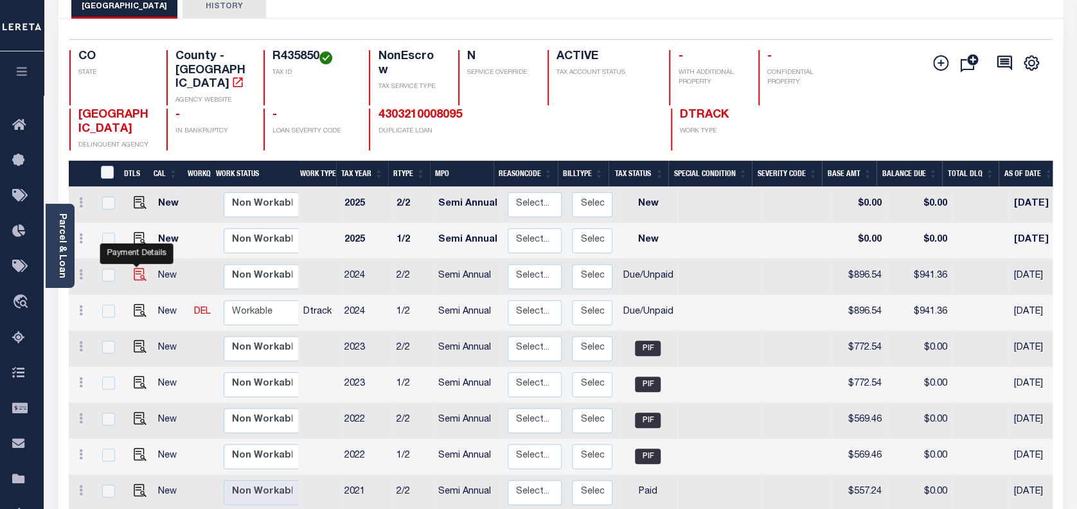
click at [138, 268] on img "" at bounding box center [140, 274] width 13 height 13
checkbox input "true"
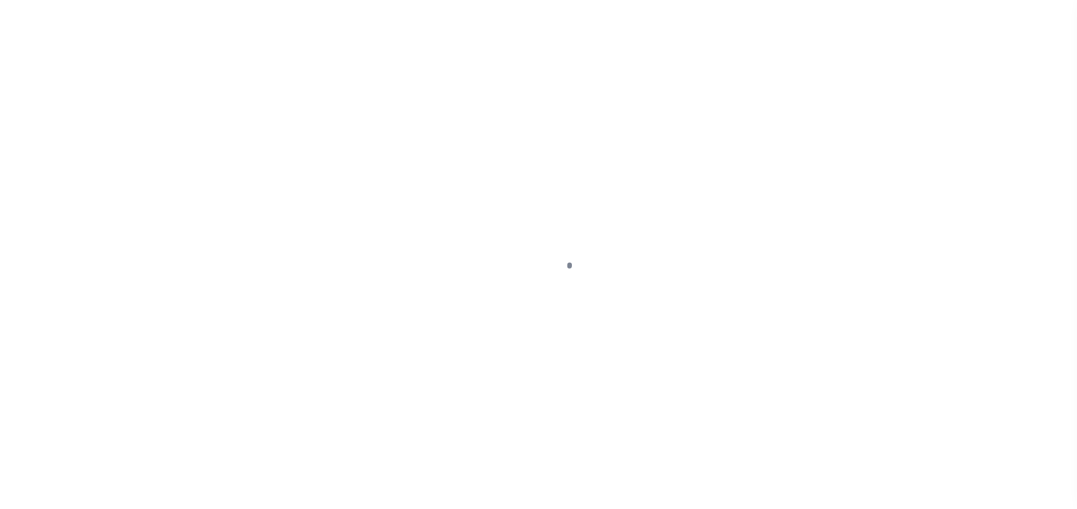
select select "DUE"
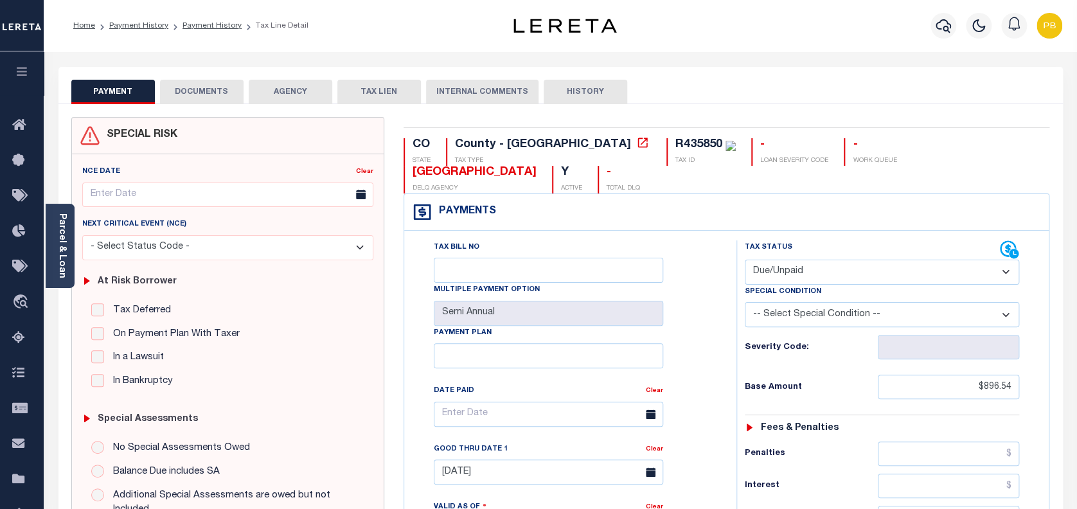
click at [203, 100] on button "DOCUMENTS" at bounding box center [202, 92] width 84 height 24
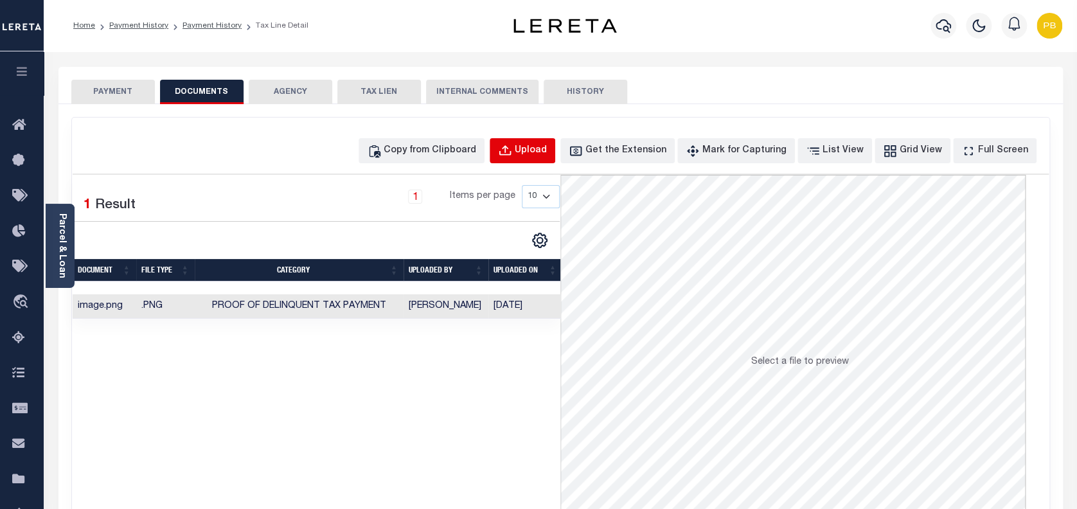
click at [543, 154] on div "Upload" at bounding box center [531, 151] width 32 height 14
select select "POP"
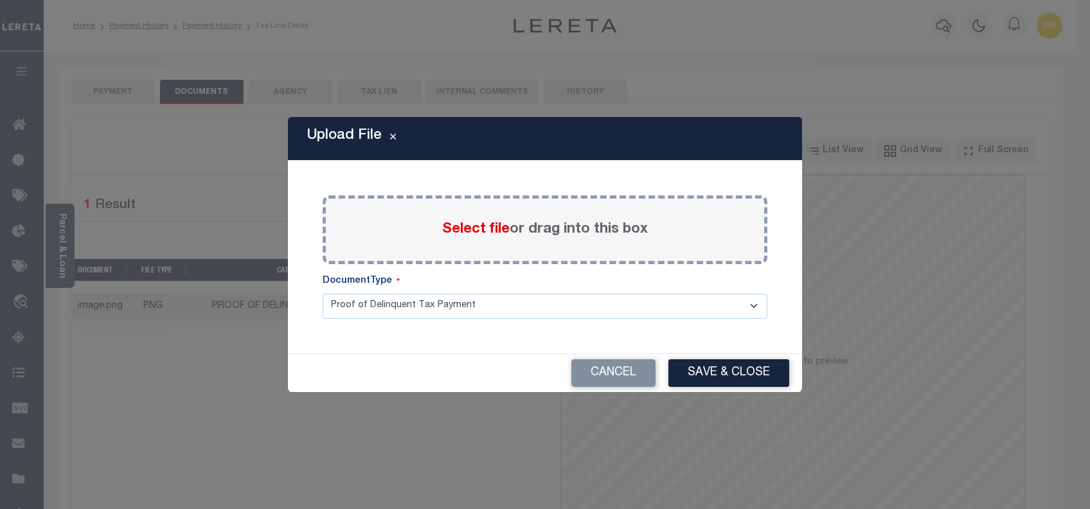
click at [473, 229] on span "Select file" at bounding box center [476, 229] width 68 height 14
click at [0, 0] on input "Select file or drag into this box" at bounding box center [0, 0] width 0 height 0
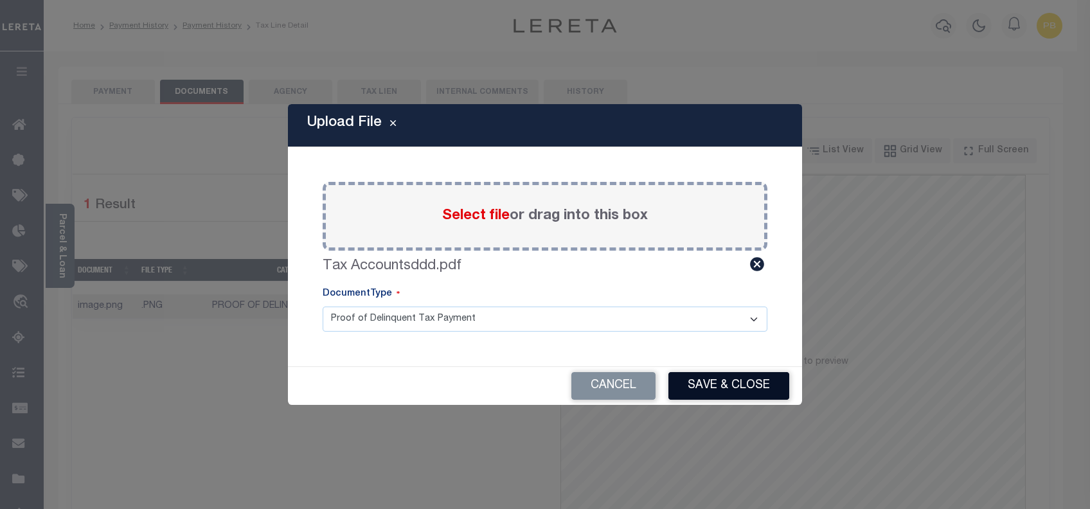
click at [701, 381] on button "Save & Close" at bounding box center [729, 386] width 121 height 28
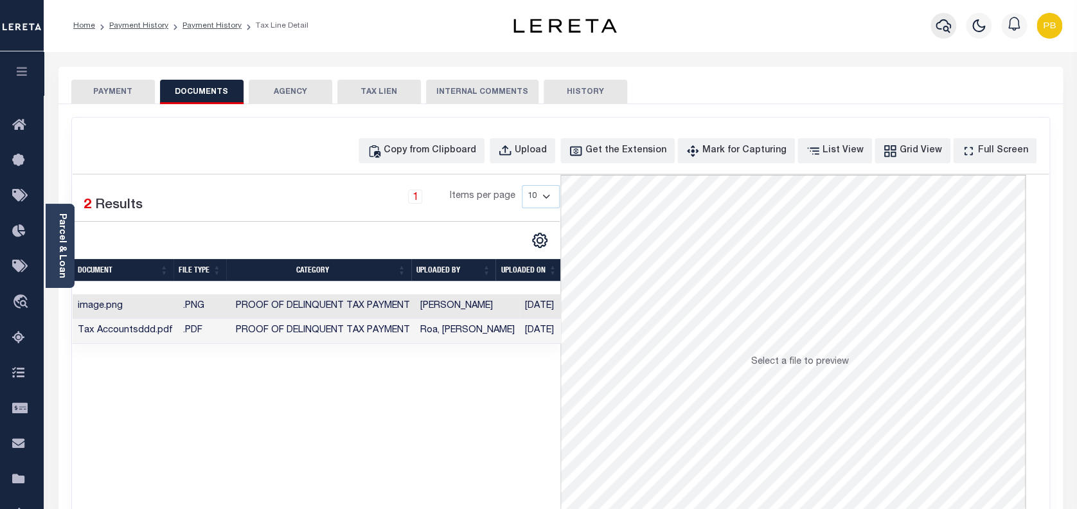
click at [938, 23] on icon "button" at bounding box center [943, 26] width 15 height 14
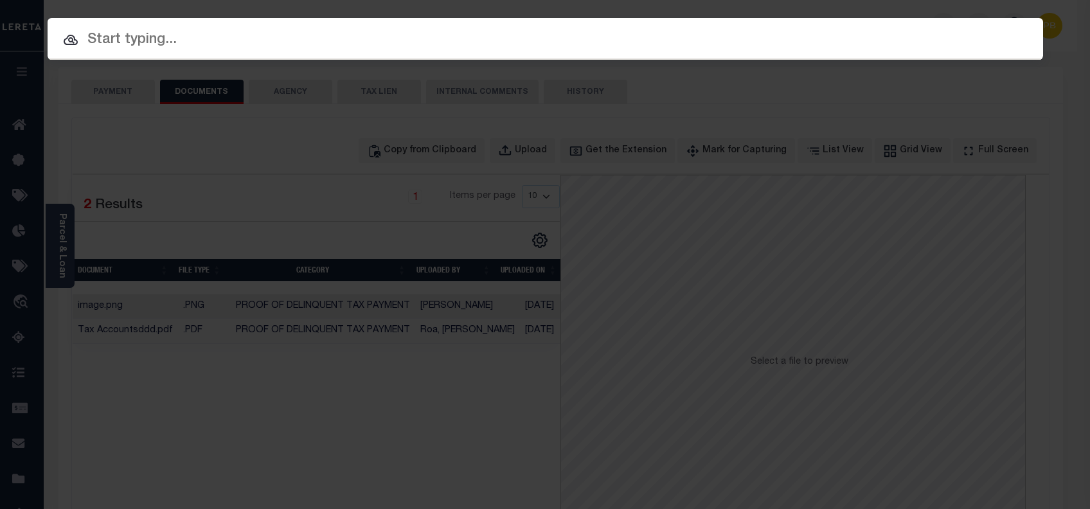
paste input "4303220009518"
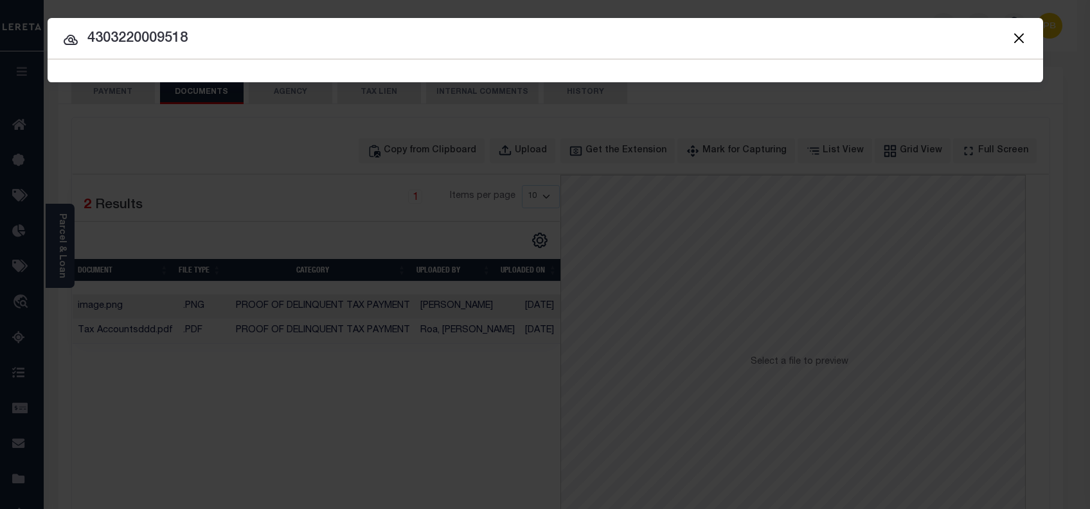
type input "4303220009518"
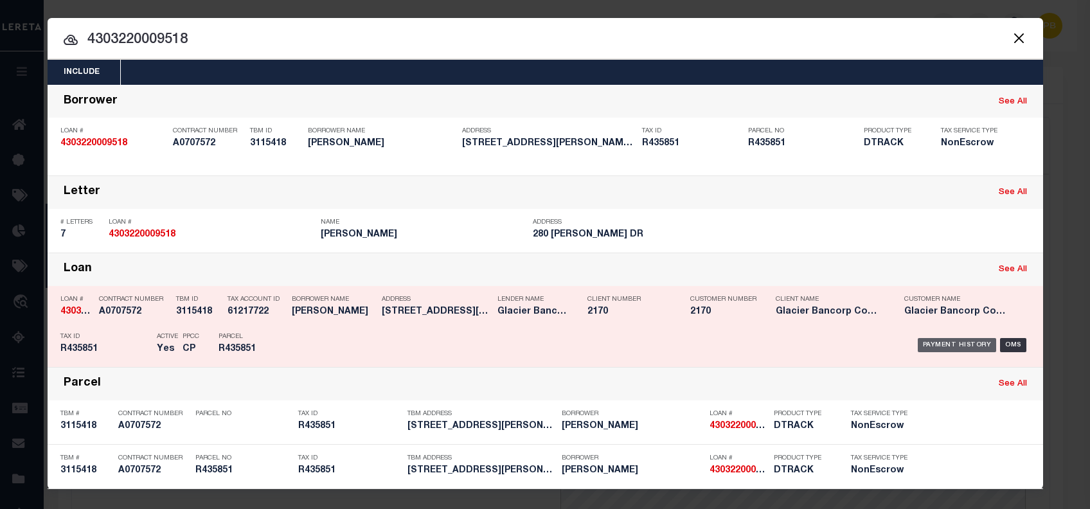
click at [970, 343] on div "Payment History" at bounding box center [957, 345] width 79 height 14
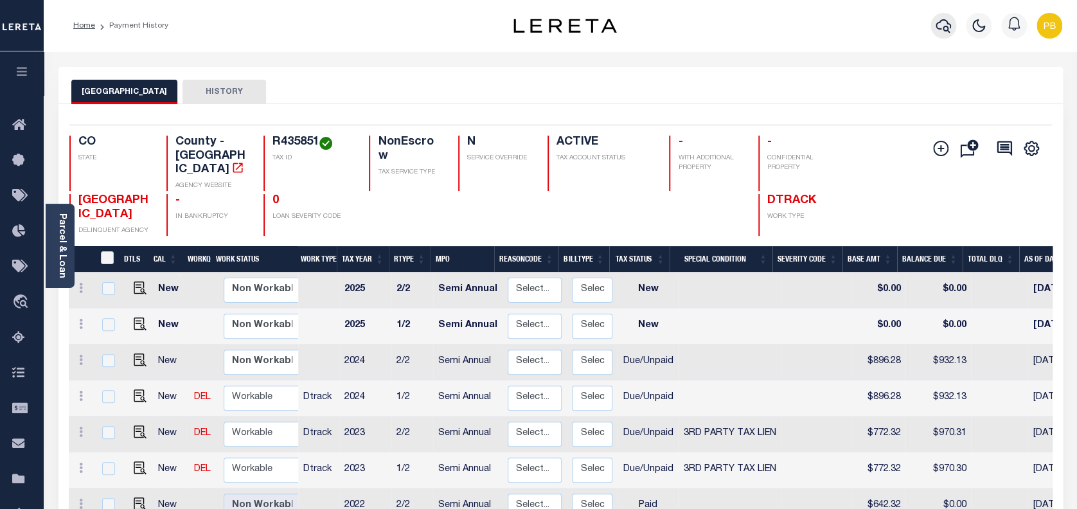
click at [935, 31] on button "button" at bounding box center [944, 26] width 26 height 26
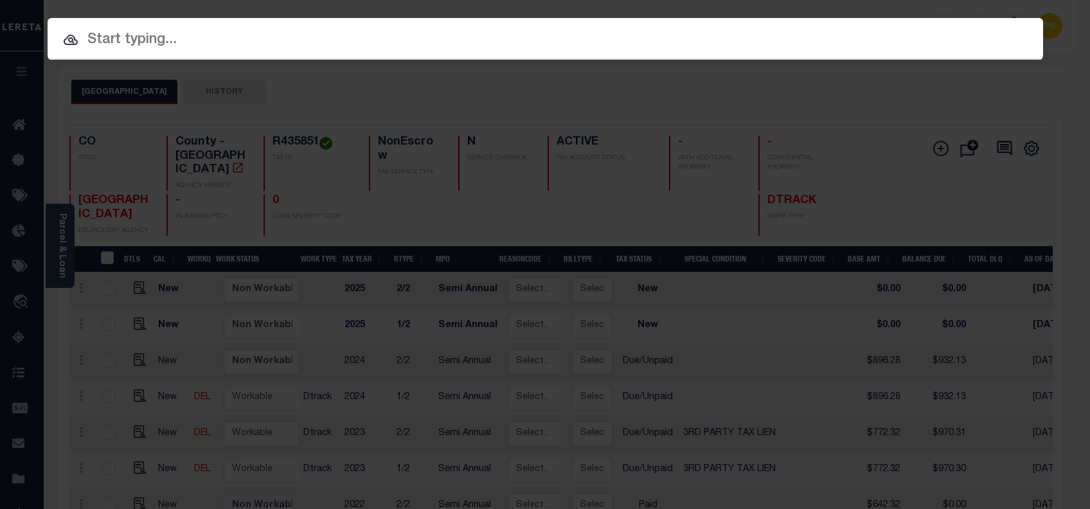
paste input "4304220009608"
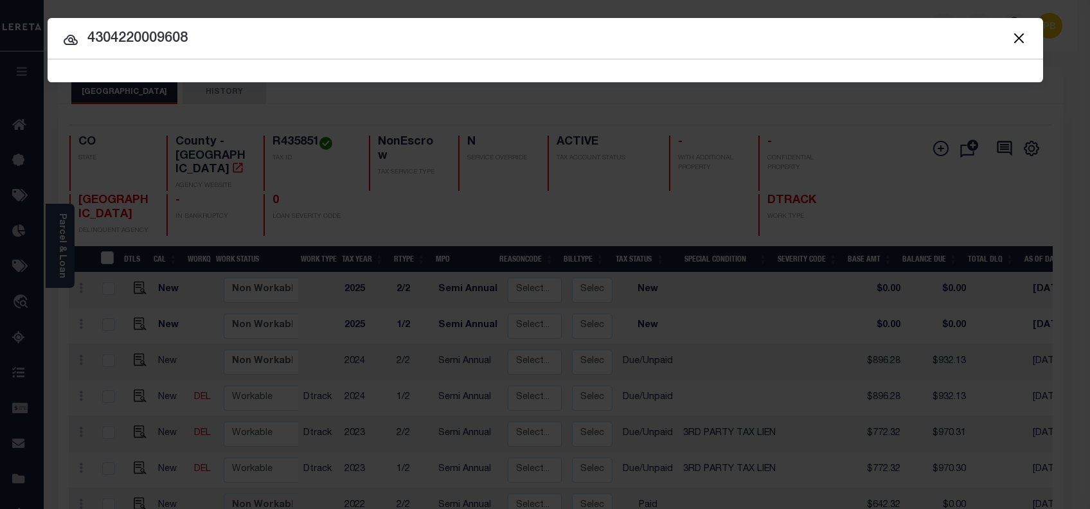
type input "4304220009608"
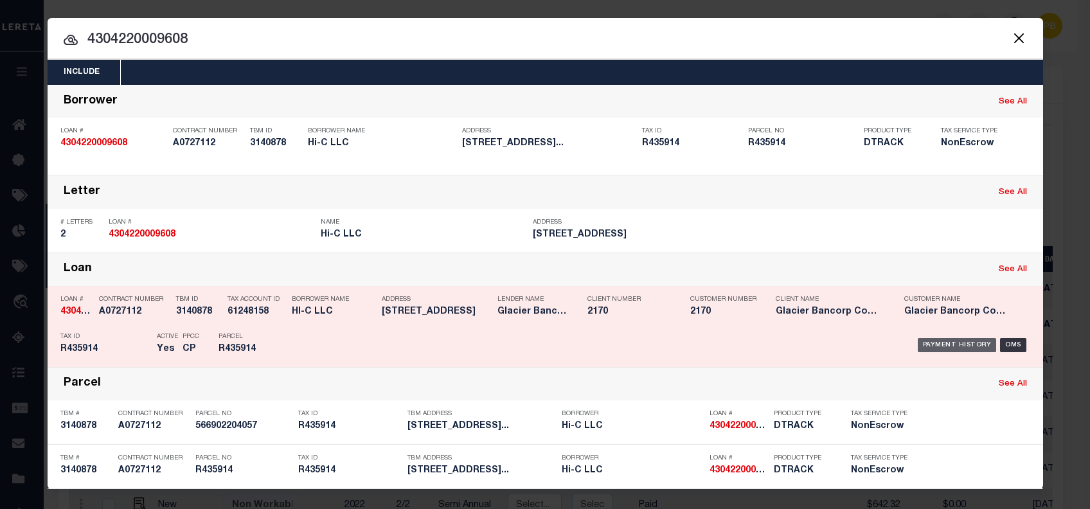
click at [948, 346] on div "Payment History" at bounding box center [957, 345] width 79 height 14
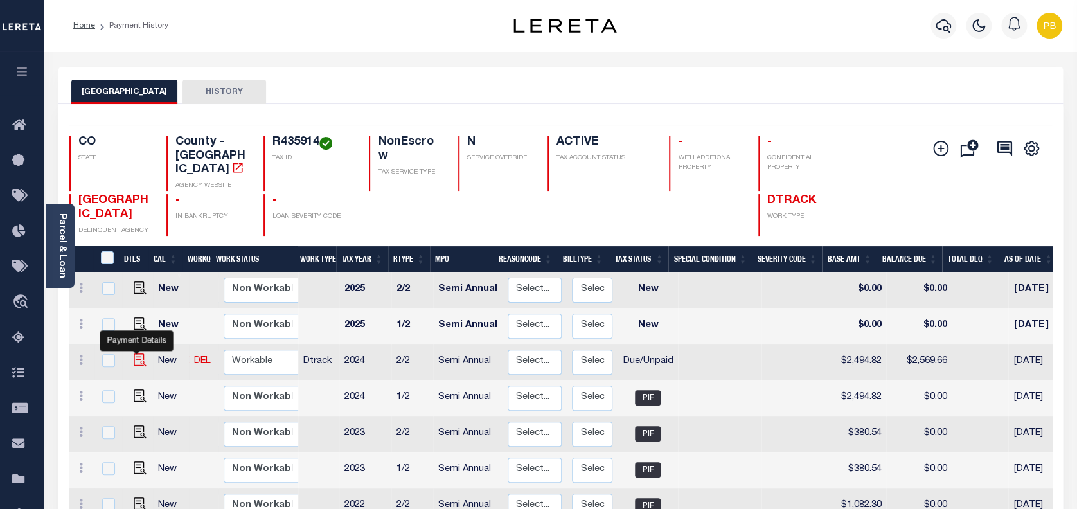
click at [137, 354] on img "" at bounding box center [140, 360] width 13 height 13
checkbox input "true"
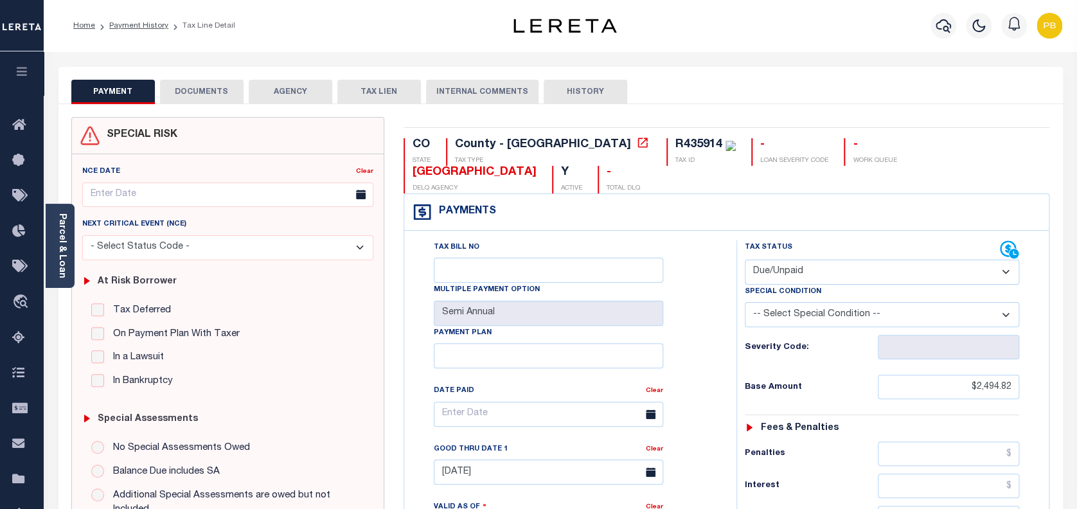
drag, startPoint x: 874, startPoint y: 247, endPoint x: 872, endPoint y: 253, distance: 6.7
click at [874, 260] on select "- Select Status Code - Open Due/Unpaid Paid Incomplete No Tax Due Internal Refu…" at bounding box center [882, 272] width 275 height 25
select select "PYD"
click at [745, 260] on select "- Select Status Code - Open Due/Unpaid Paid Incomplete No Tax Due Internal Refu…" at bounding box center [882, 272] width 275 height 25
type input "[DATE]"
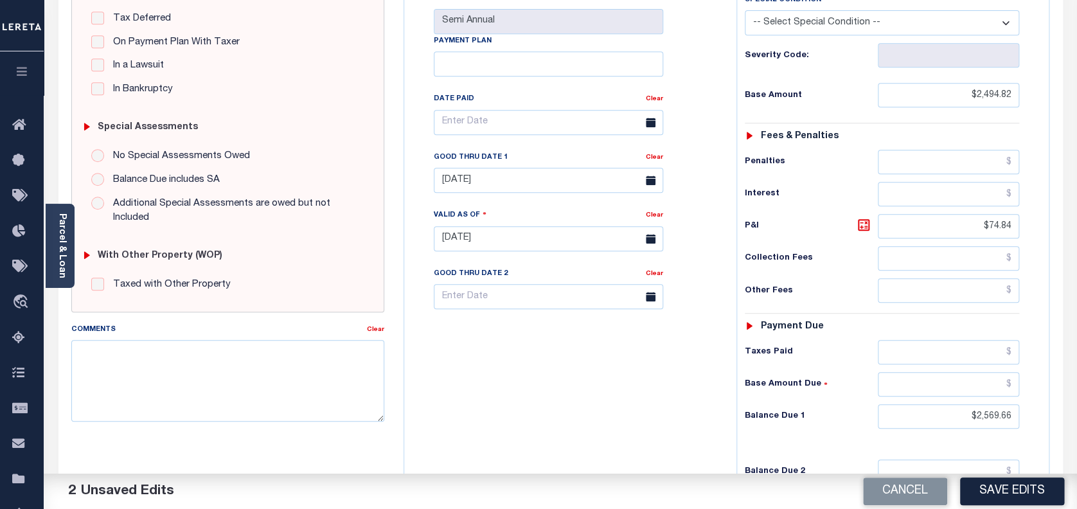
scroll to position [343, 0]
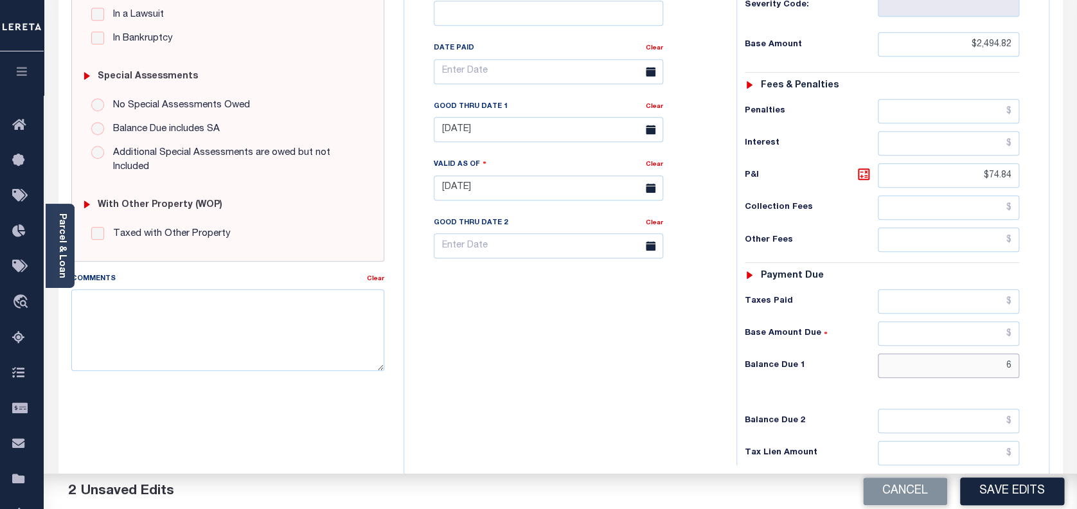
drag, startPoint x: 1008, startPoint y: 339, endPoint x: 899, endPoint y: 333, distance: 108.8
click at [899, 354] on input "6" at bounding box center [949, 366] width 142 height 24
type input "$"
drag, startPoint x: 1013, startPoint y: 338, endPoint x: 980, endPoint y: 335, distance: 32.9
click at [980, 354] on input "$" at bounding box center [949, 366] width 142 height 24
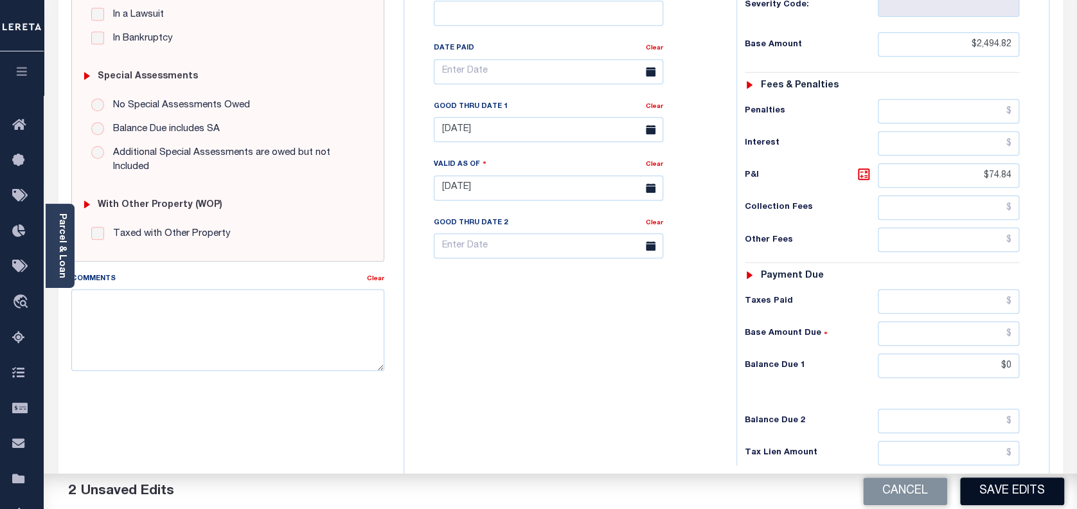
type input "$0.00"
click at [1018, 487] on button "Save Edits" at bounding box center [1012, 492] width 104 height 28
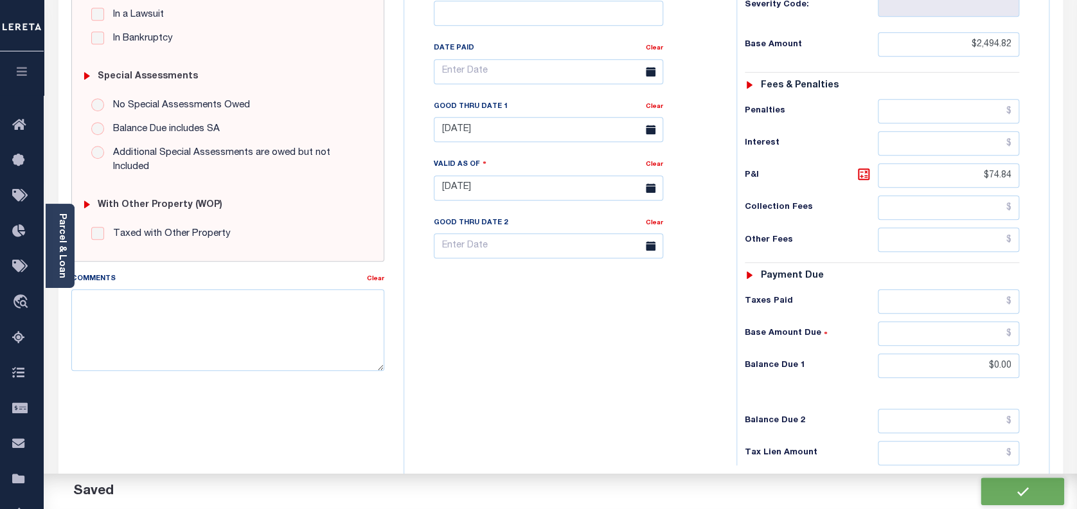
checkbox input "false"
type input "$2,494.82"
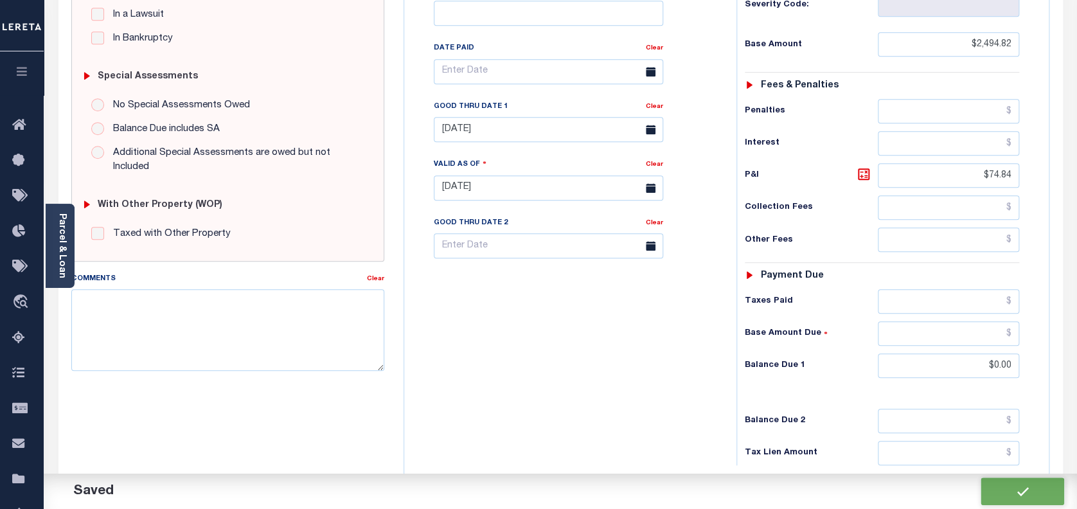
type input "$74.84"
type input "$0"
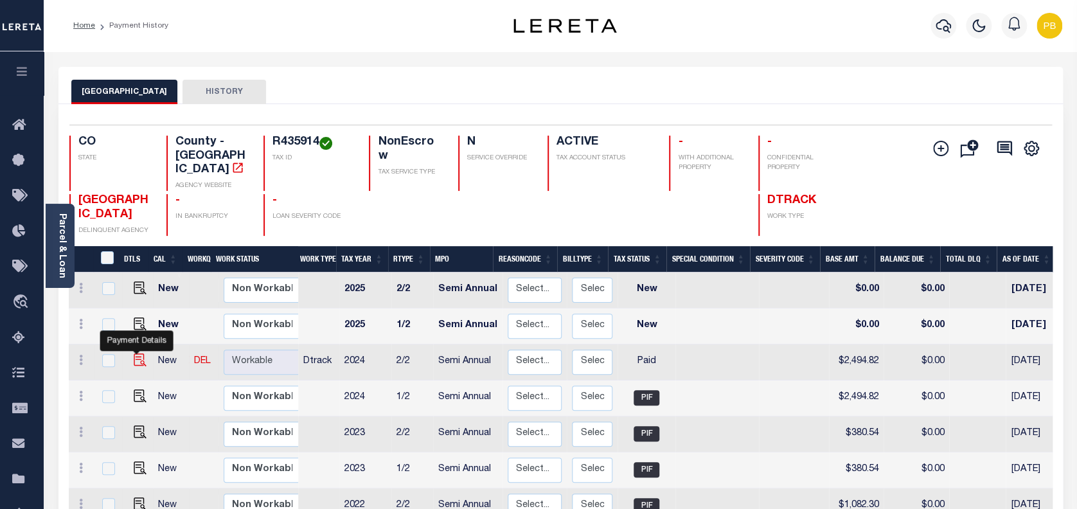
click at [140, 354] on img "" at bounding box center [140, 360] width 13 height 13
checkbox input "true"
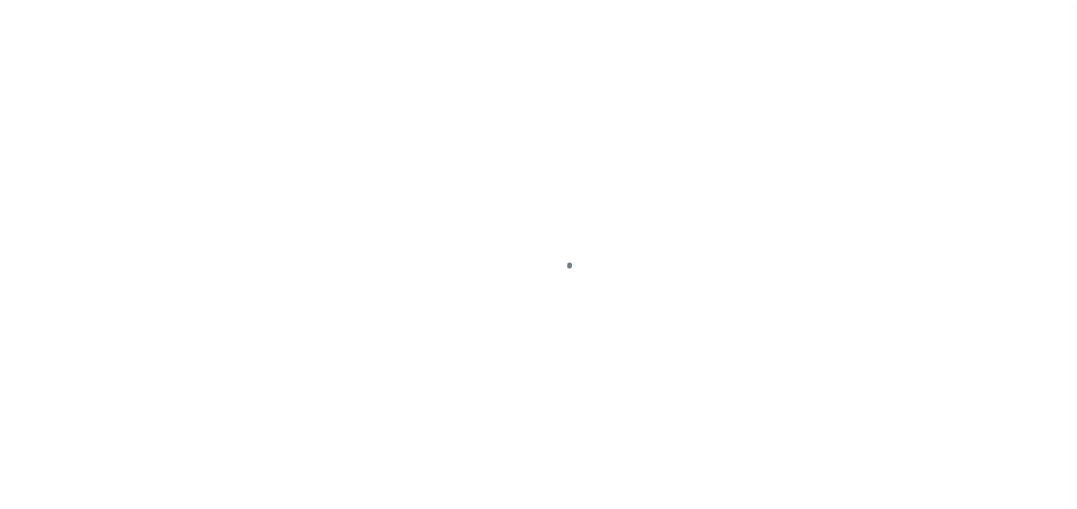
select select "PYD"
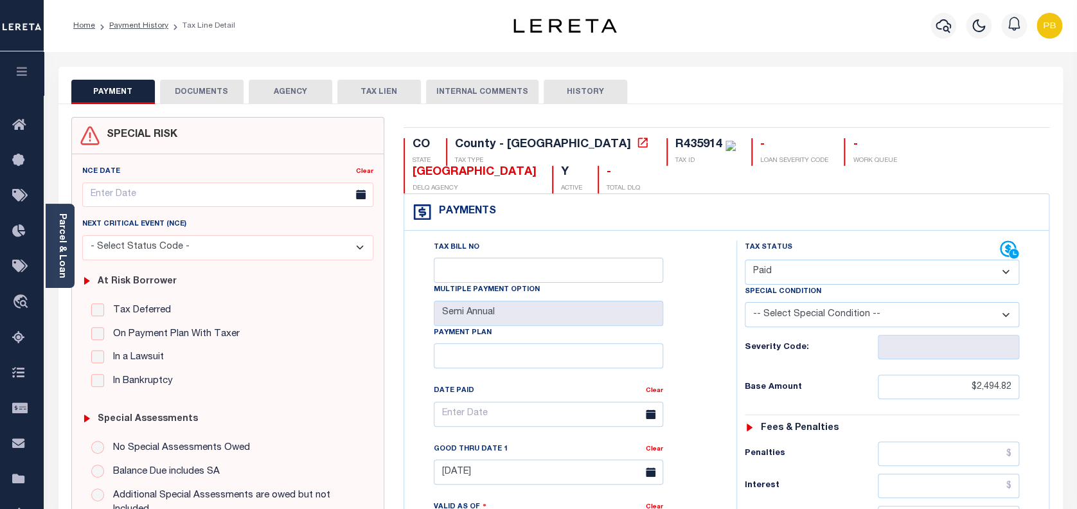
click at [193, 86] on button "DOCUMENTS" at bounding box center [202, 92] width 84 height 24
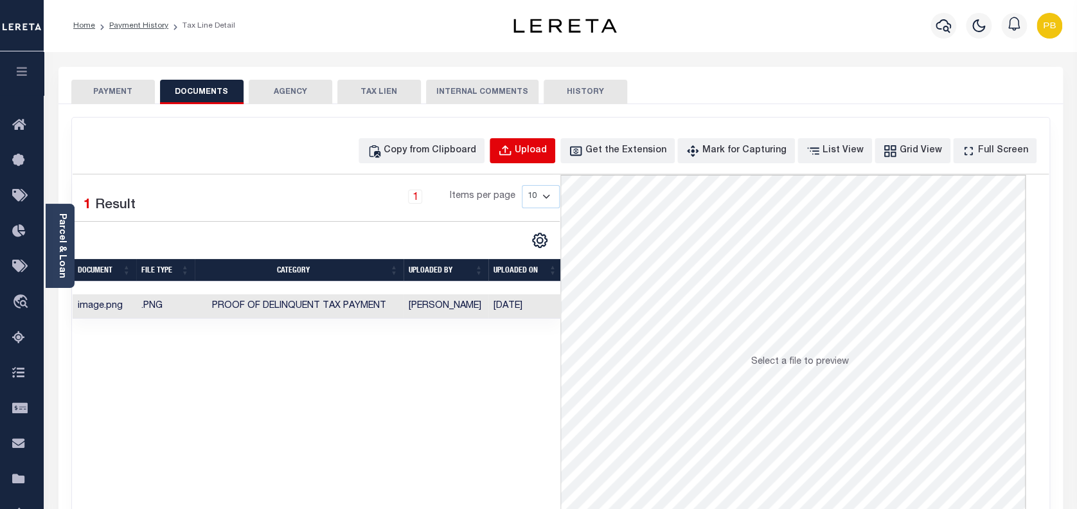
click at [547, 153] on div "Upload" at bounding box center [531, 151] width 32 height 14
select select "POP"
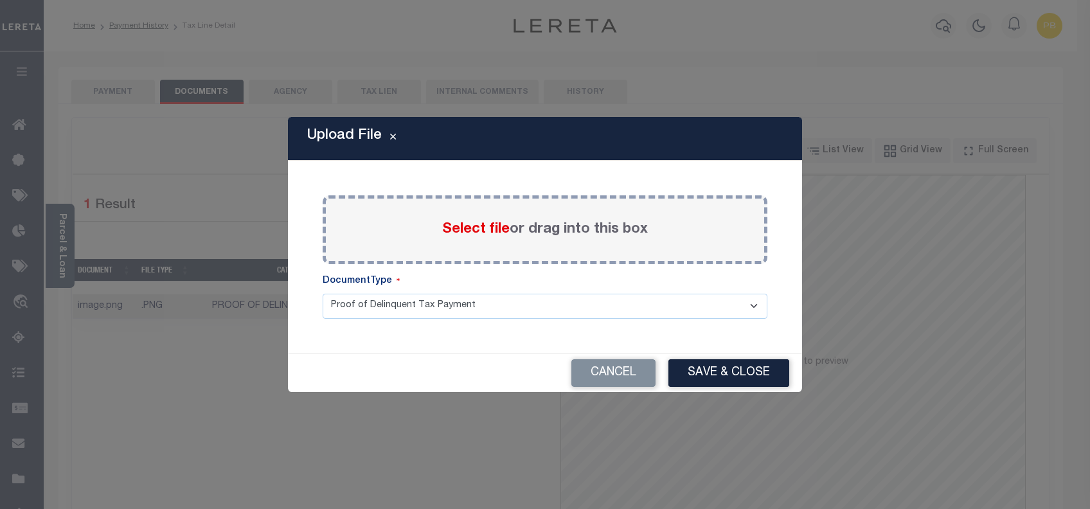
click at [473, 231] on span "Select file" at bounding box center [476, 229] width 68 height 14
click at [0, 0] on input "Select file or drag into this box" at bounding box center [0, 0] width 0 height 0
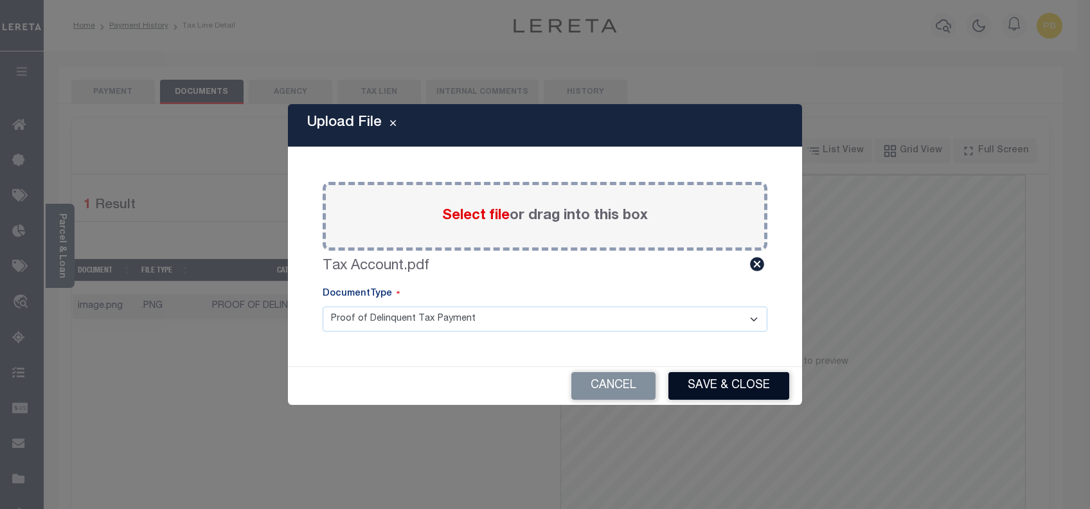
click at [712, 388] on button "Save & Close" at bounding box center [729, 386] width 121 height 28
